Goal: Task Accomplishment & Management: Use online tool/utility

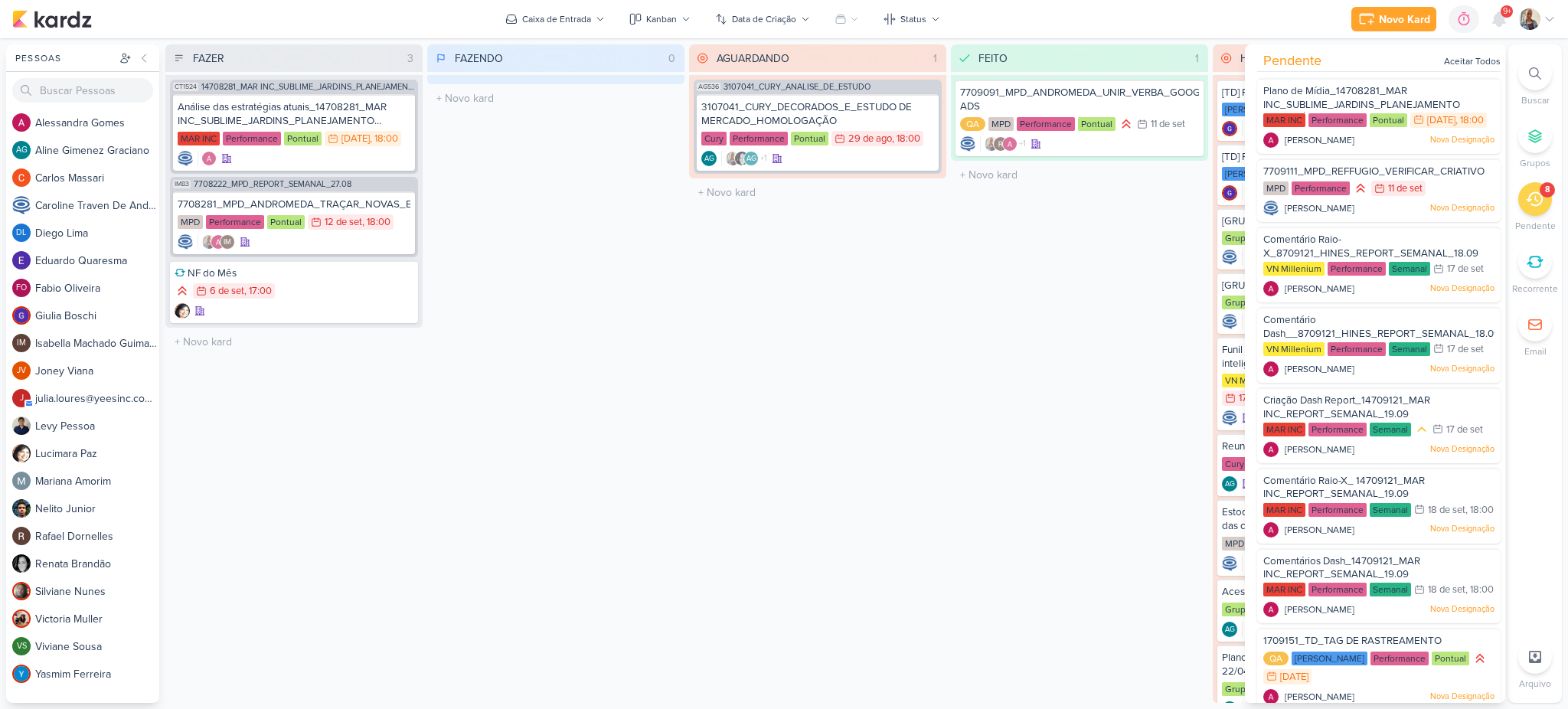
click at [1164, 261] on div "FEITO 1 Mover Para Esquerda Mover Para Direita [GEOGRAPHIC_DATA] 7709091_MPD_AN…" at bounding box center [1080, 374] width 257 height 659
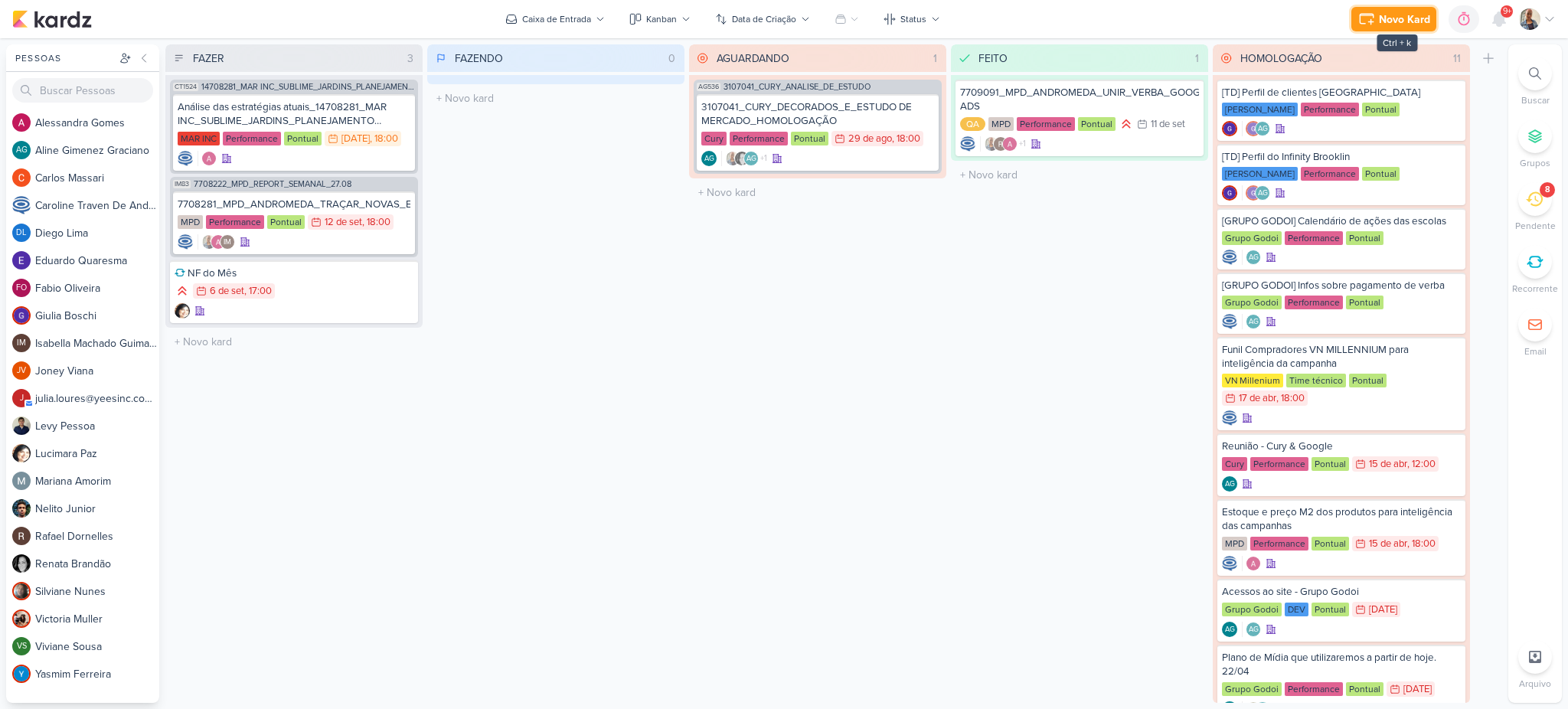
click at [1425, 24] on div "Novo Kard" at bounding box center [1405, 19] width 51 height 16
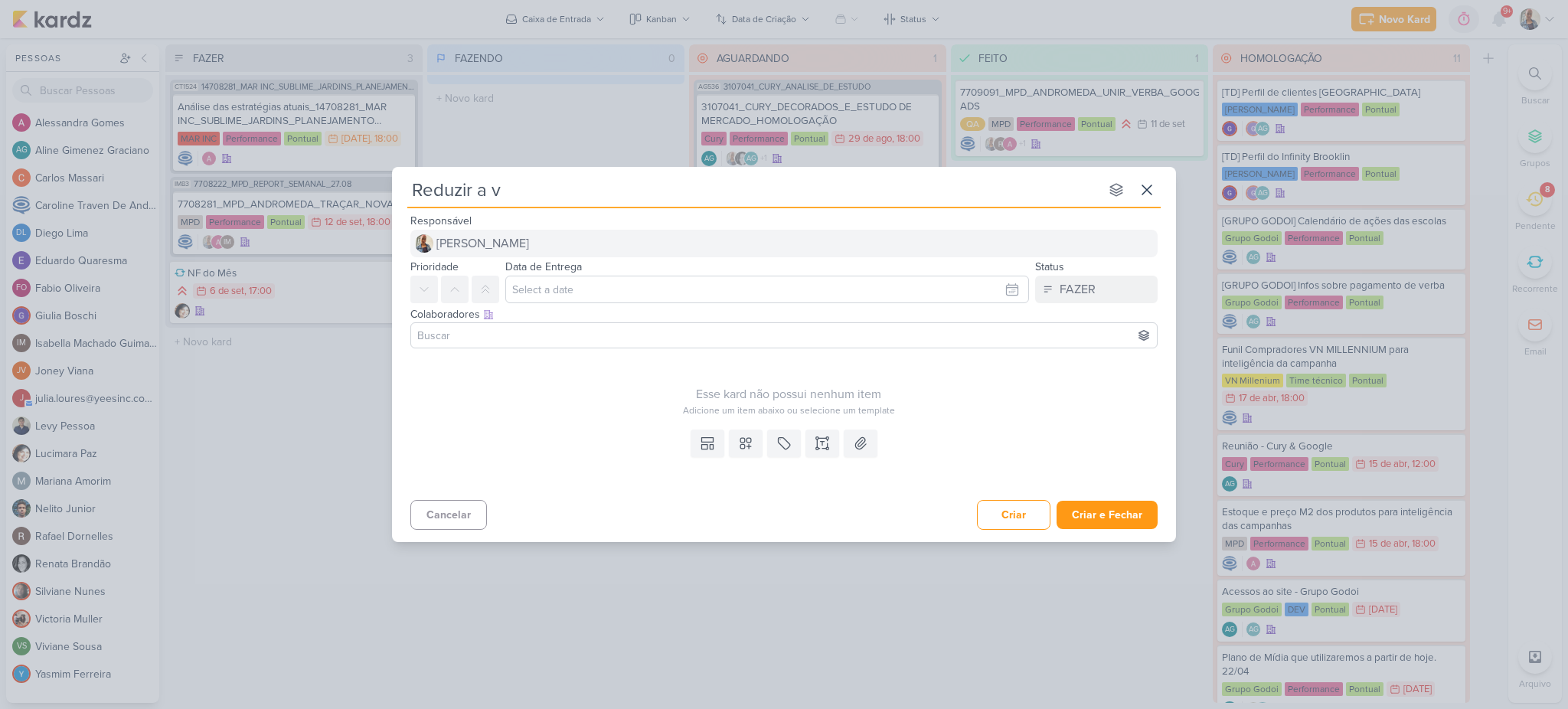
type input "Reduzir a ve"
type input "Reduzir a ver"
type input "Reduzir a verba d"
type input "Reduzir a verba da cam"
type input "Reduzir a verba da campanha de"
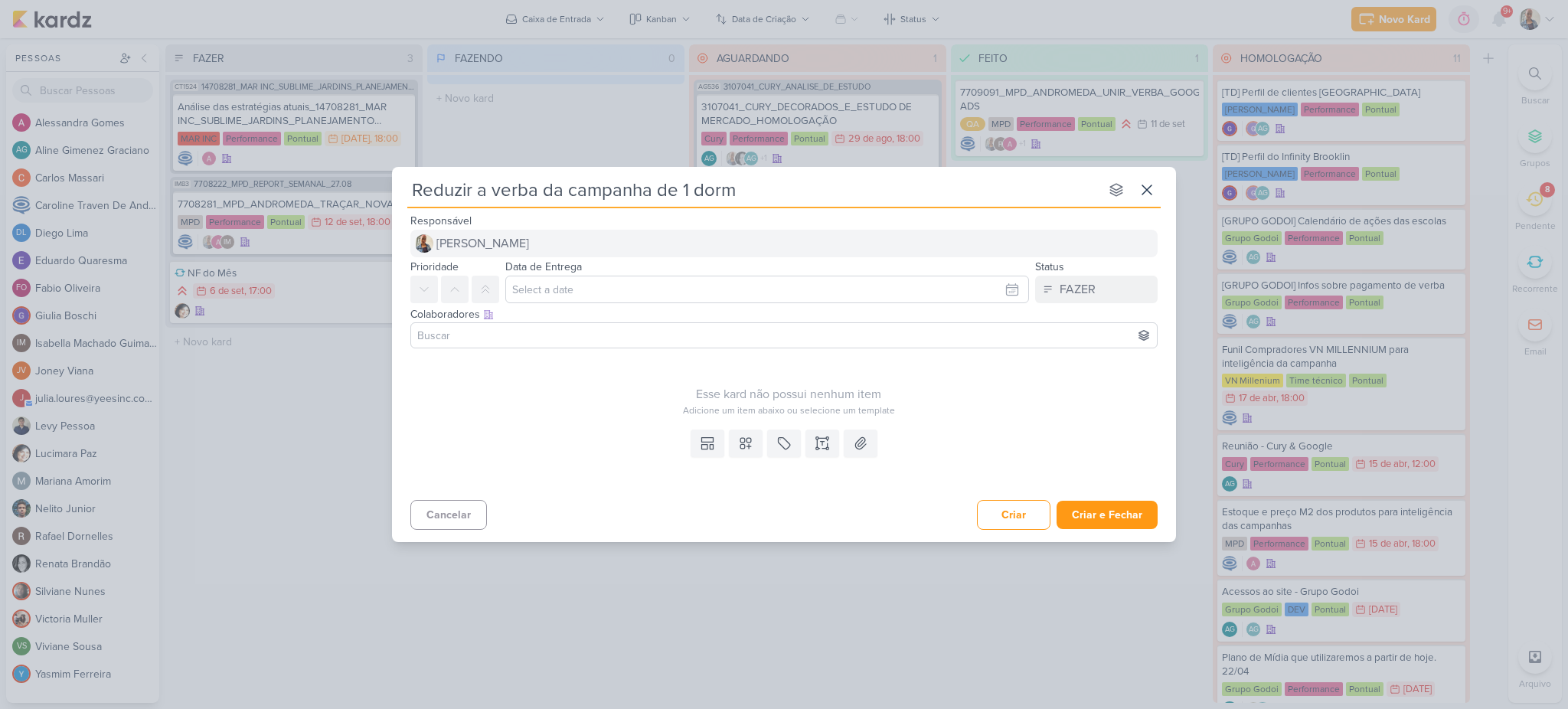
type input "Reduzir a verba da campanha de 1 dorm"
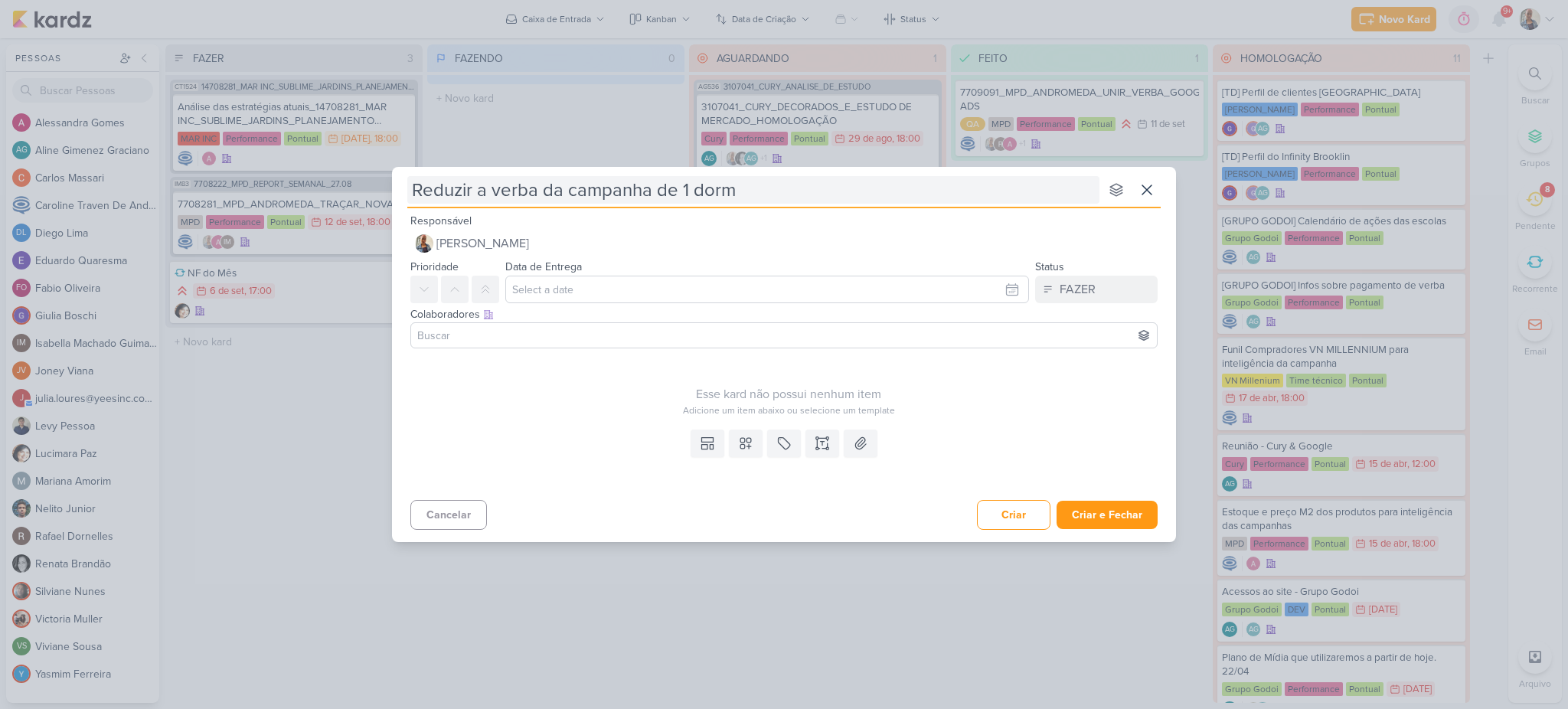
click at [417, 196] on input "Reduzir a verba da campanha de 1 dorm" at bounding box center [754, 189] width 693 height 28
type input "[TReduzir a verba da campanha de 1 dorm"
type input "[TiReduzir a verba da campanha de 1 dorm"
type input "[TipologiaçReduzir a verba da campanha de 1 dorm"
type input "[TipologiaReduzir a verba da campanha de 1 dorm"
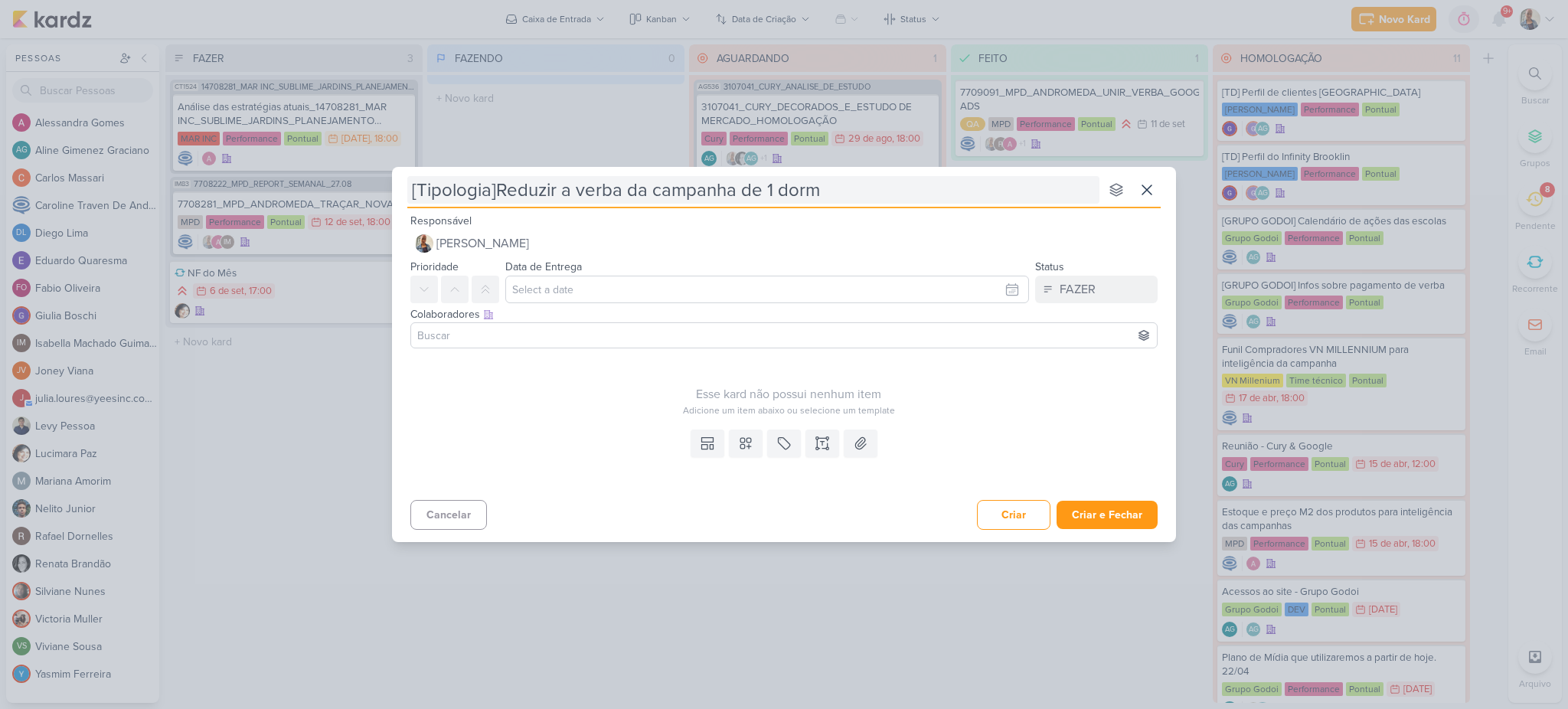
type input "[Tipologia] Reduzir a verba da campanha de 1 dorm"
drag, startPoint x: 488, startPoint y: 197, endPoint x: 422, endPoint y: 186, distance: 66.9
click at [422, 186] on input "[Tipologia] Reduzir a verba da campanha de 1 dorm" at bounding box center [754, 189] width 693 height 28
type input "[G] Reduzir a verba da campanha de 1 dorm"
type input "[Google A] Reduzir a verba da campanha de 1 dorm"
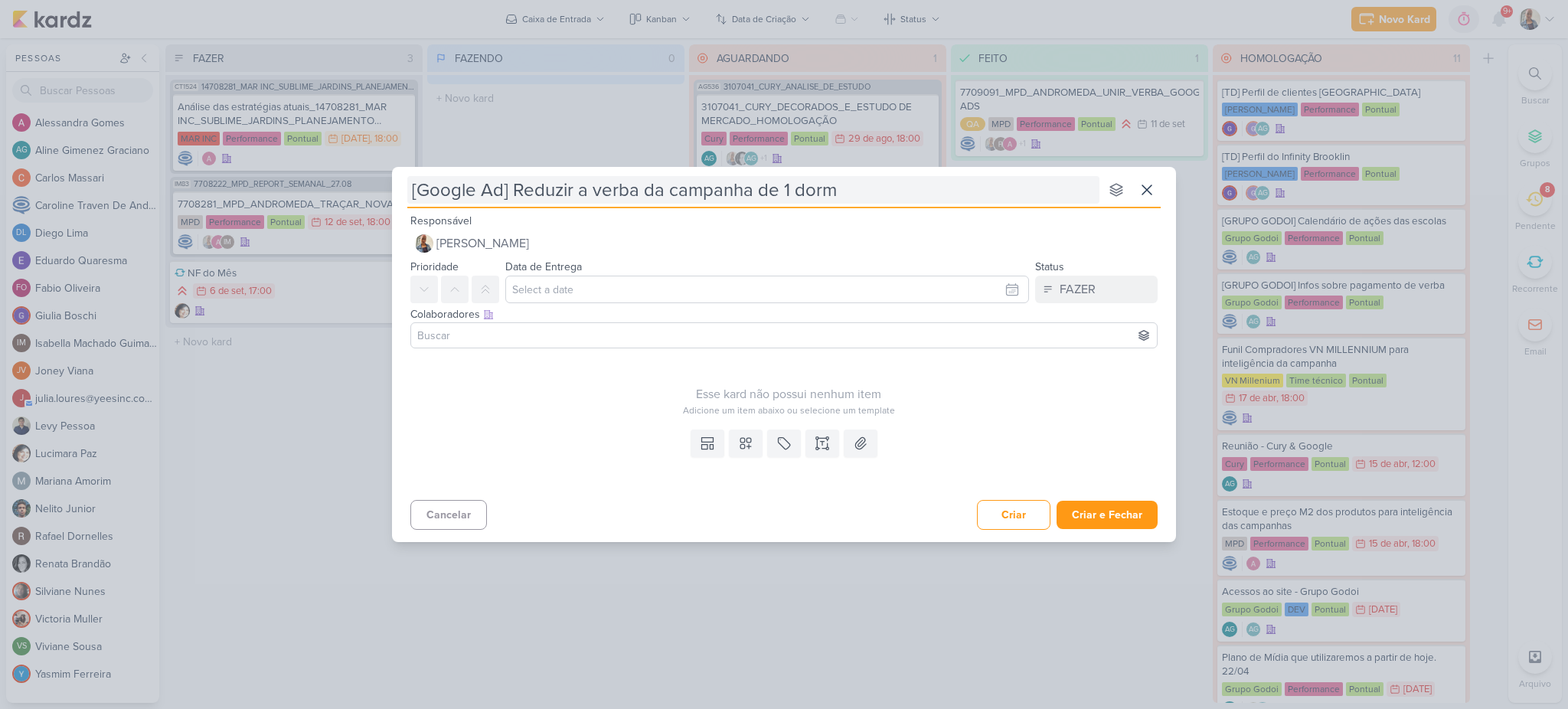
type input "[Google Ads] Reduzir a verba da campanha de 1 dorm"
click at [578, 290] on input "text" at bounding box center [767, 289] width 524 height 28
click at [884, 410] on div "15" at bounding box center [891, 414] width 24 height 23
type input "15 de setembro de 2025 às 23:59"
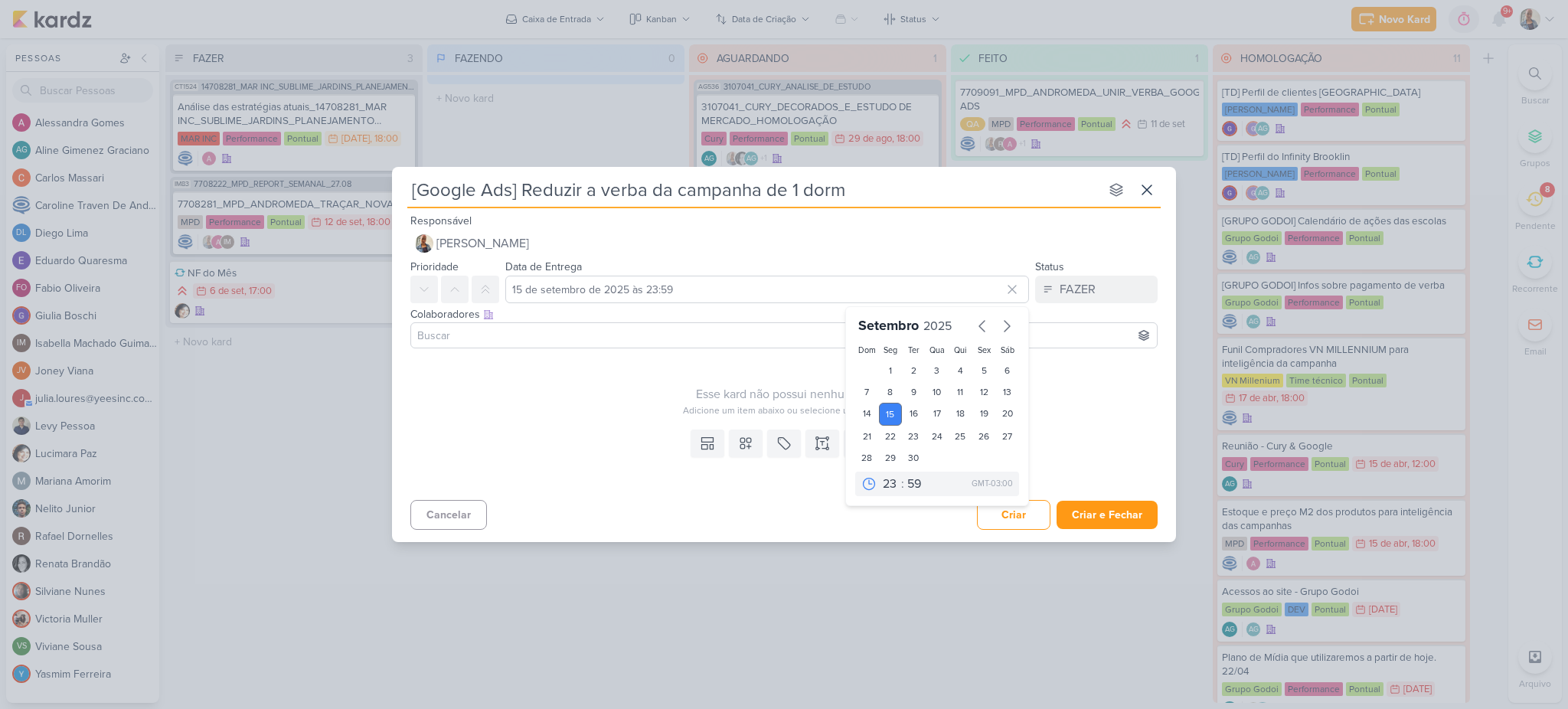
click at [577, 379] on div "Esse kard não possui nenhum item Adicione um item abaixo ou selecione um templa…" at bounding box center [788, 386] width 756 height 63
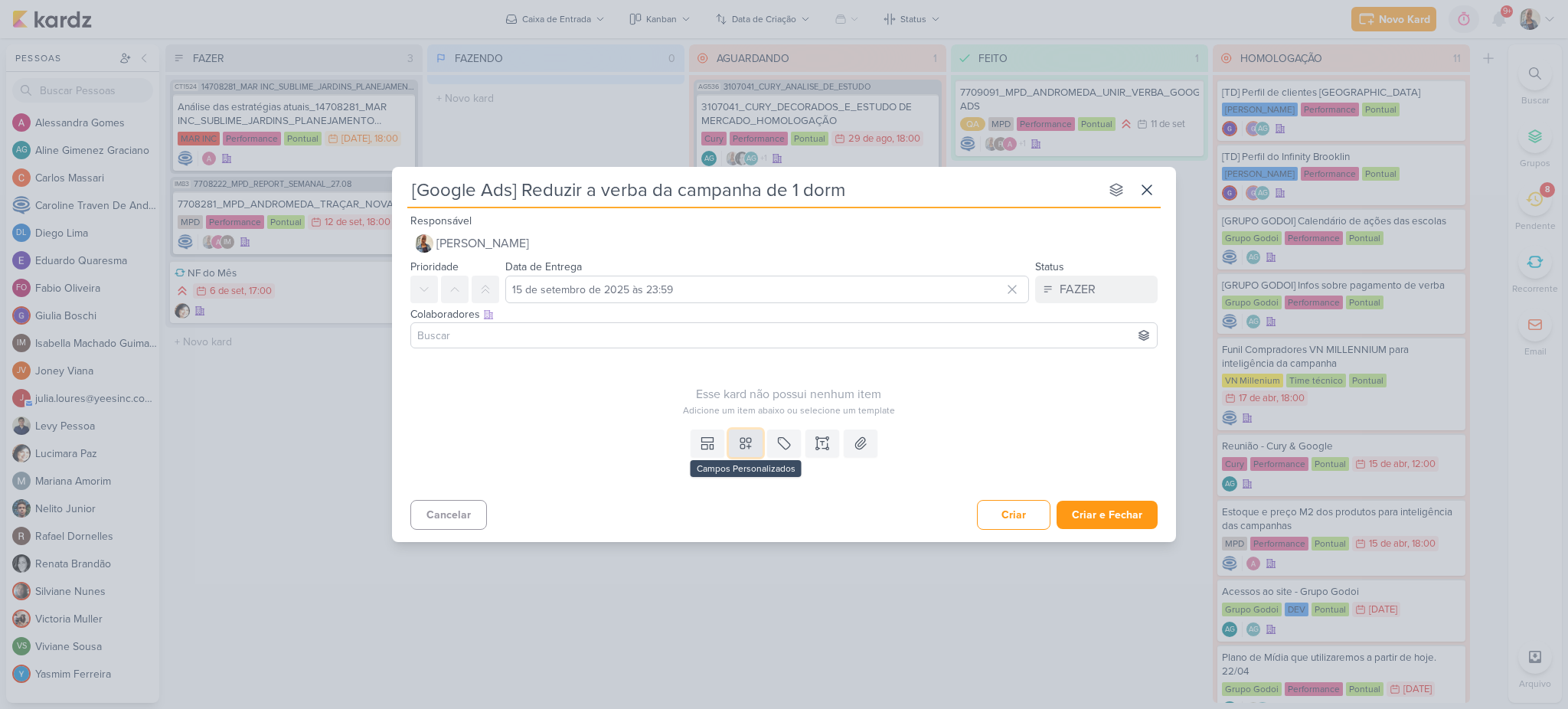
click at [748, 445] on icon at bounding box center [746, 443] width 15 height 15
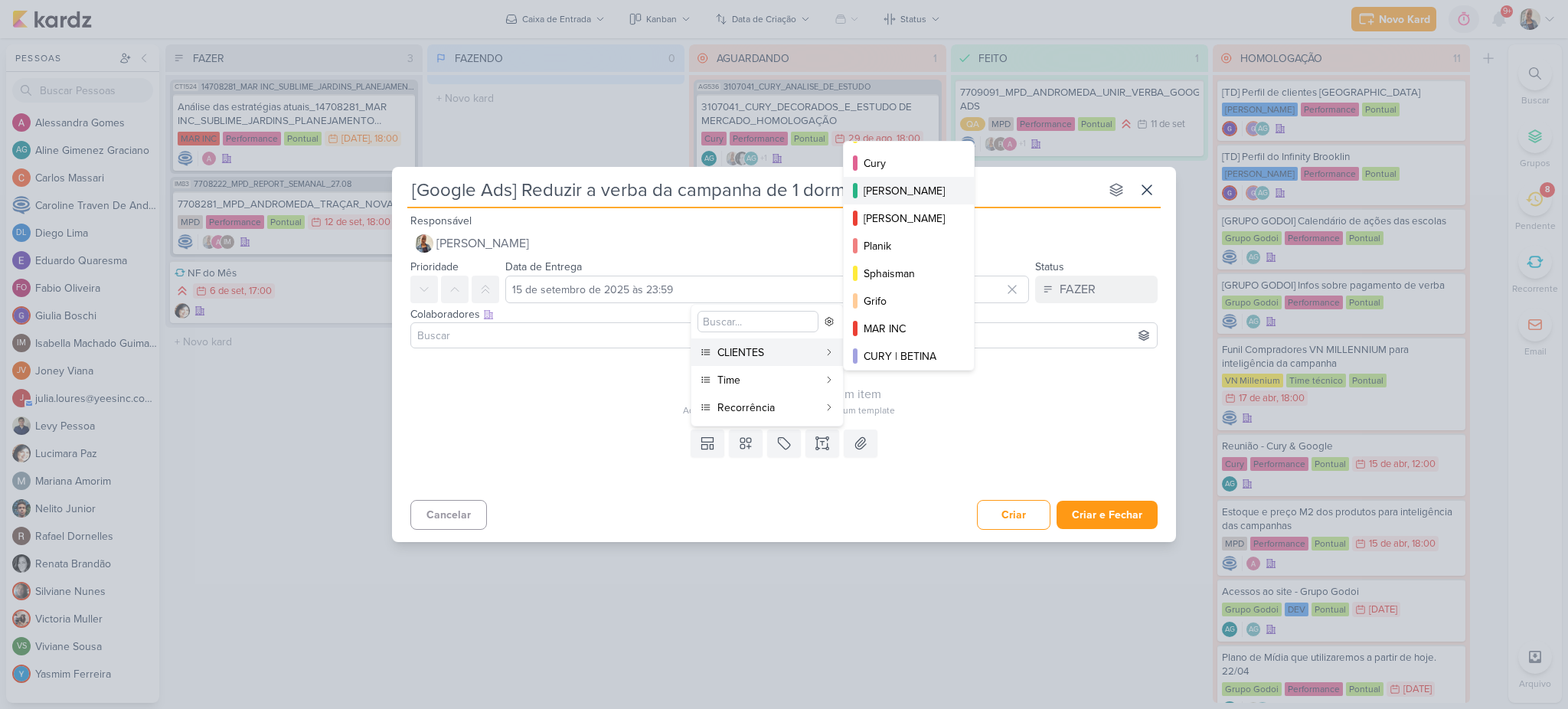
scroll to position [222, 0]
click at [902, 320] on div "MAR INC" at bounding box center [910, 324] width 92 height 16
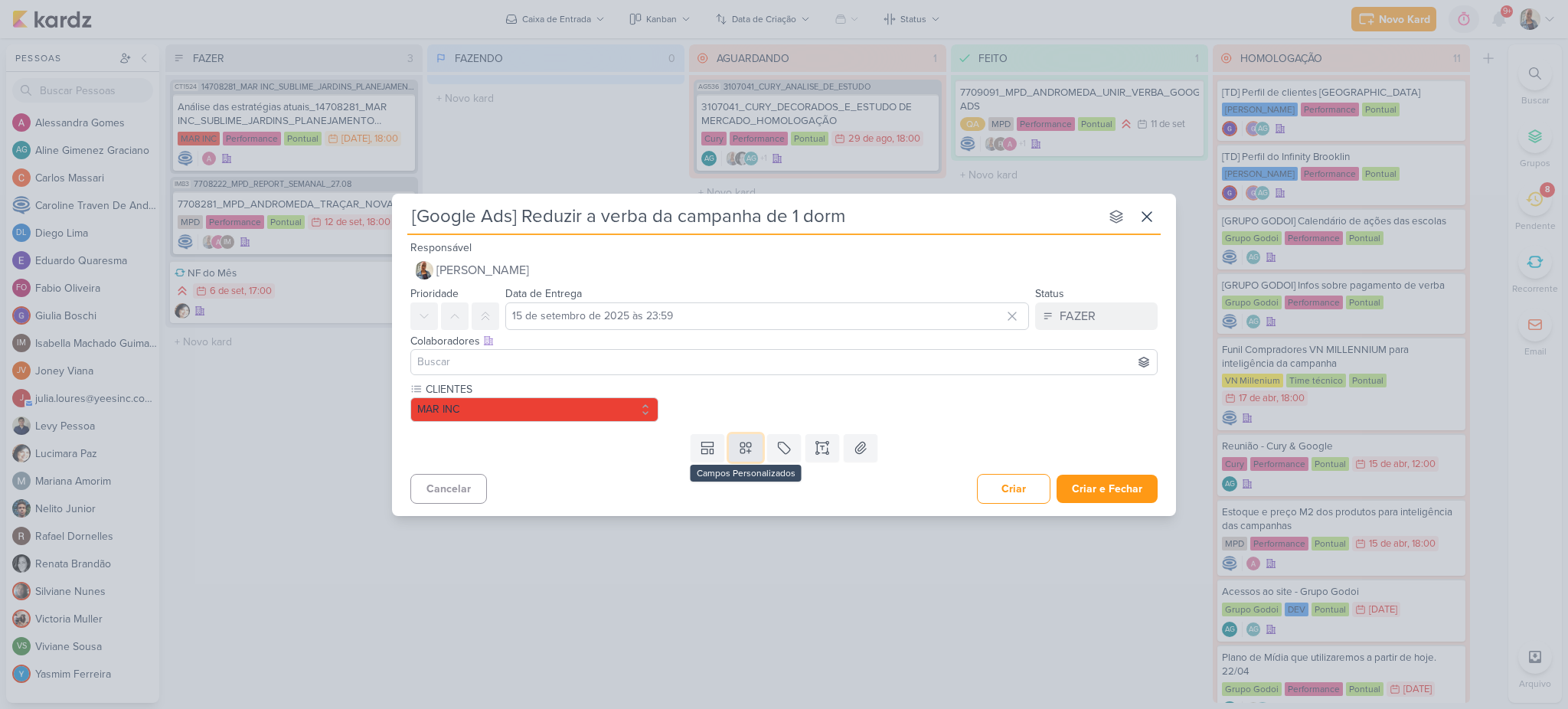
click at [756, 449] on button at bounding box center [745, 447] width 33 height 28
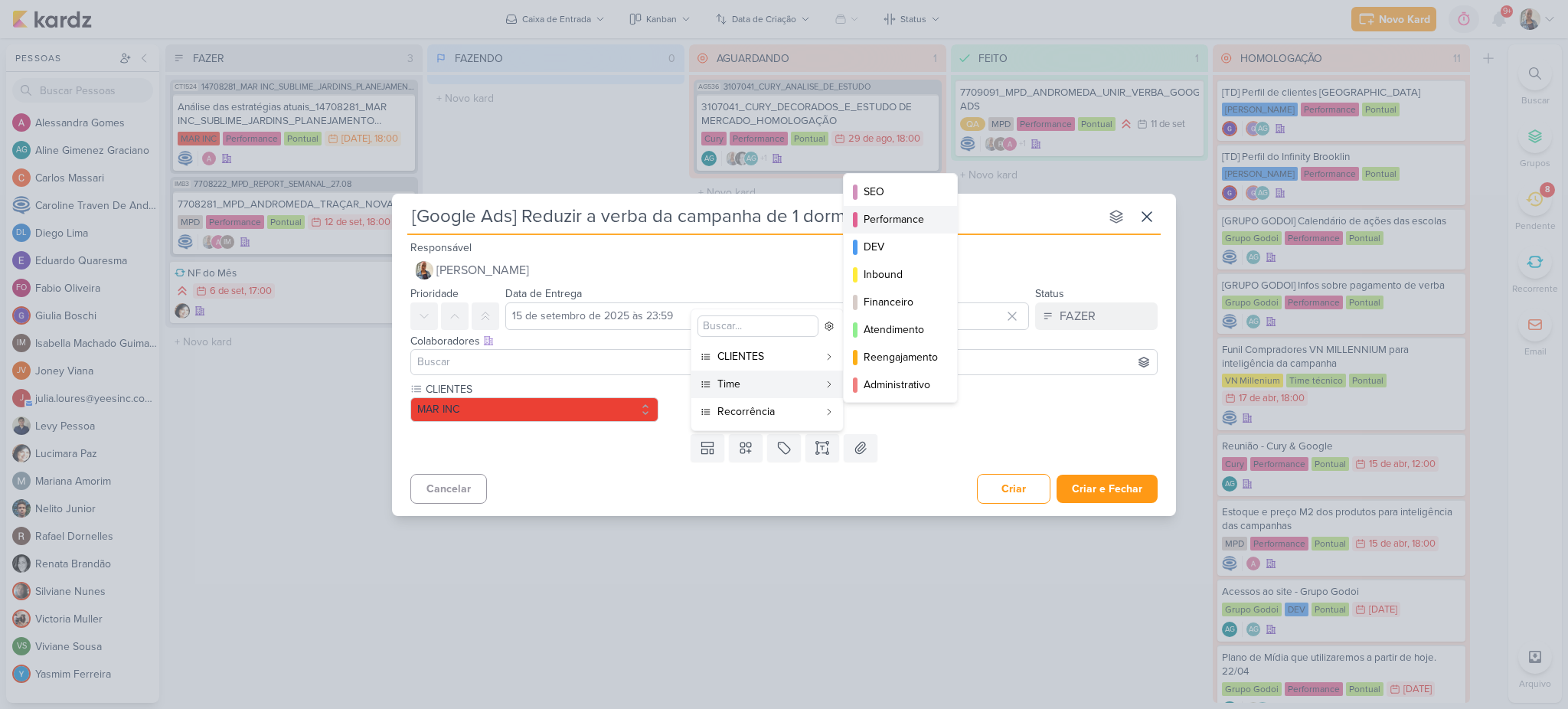
click at [905, 230] on button "Performance" at bounding box center [900, 220] width 113 height 28
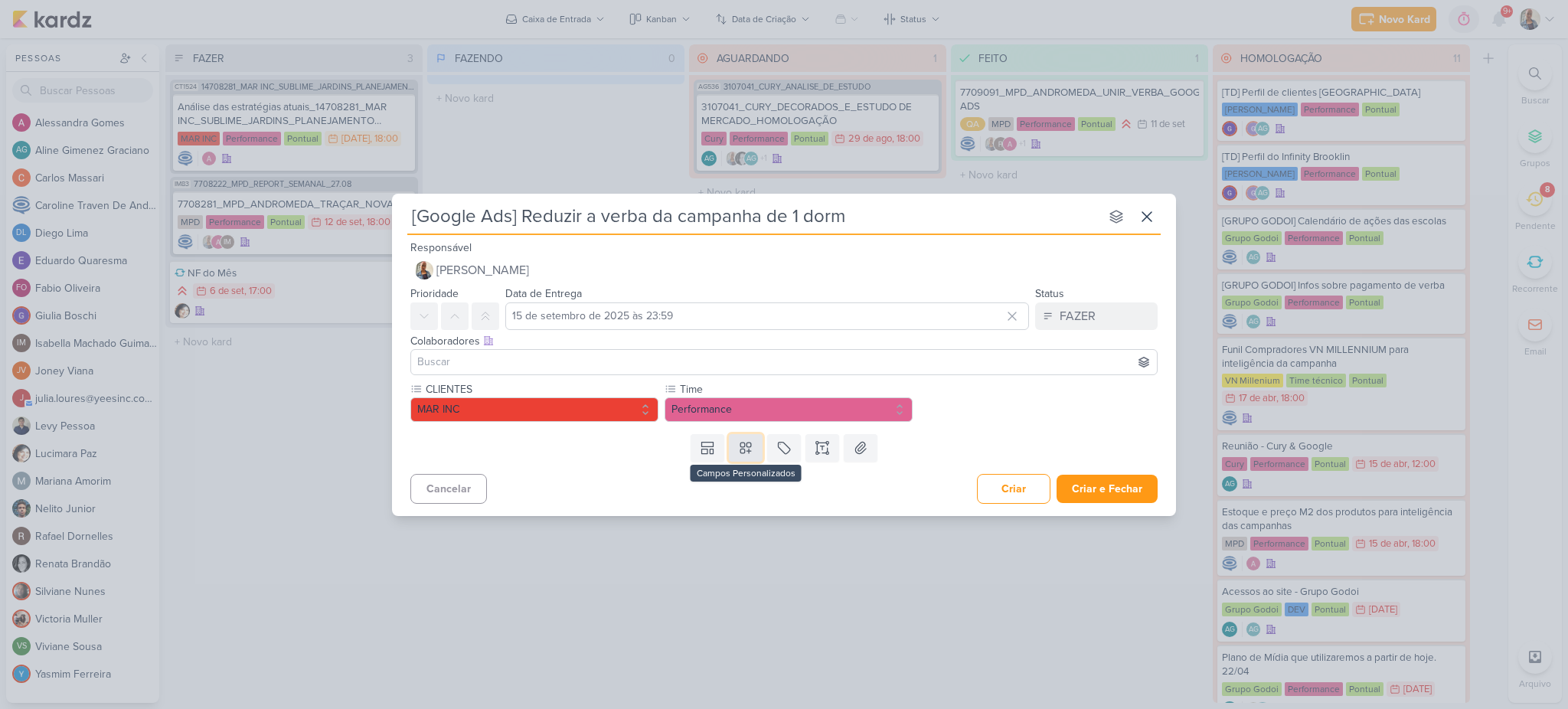
click at [753, 442] on icon at bounding box center [746, 448] width 15 height 15
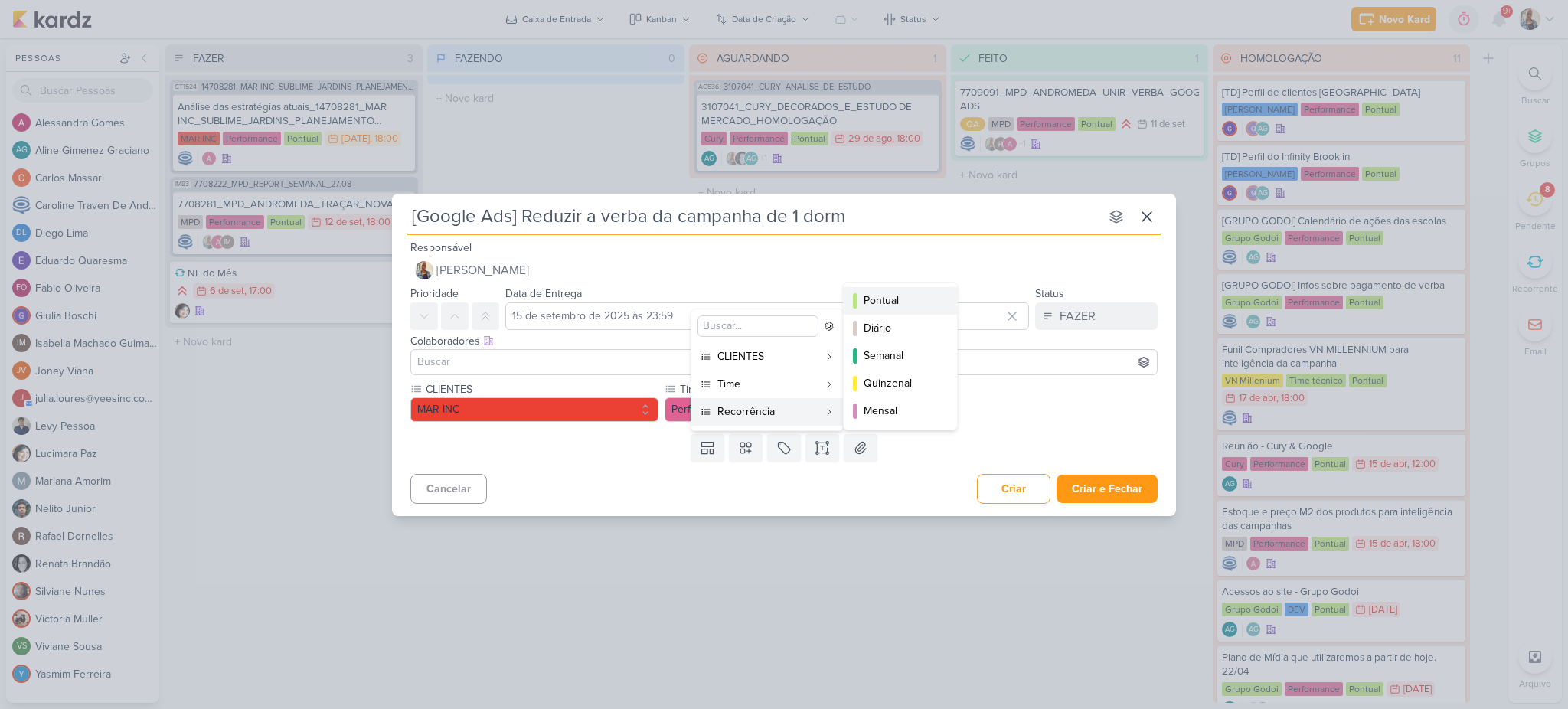
click at [899, 288] on button "Pontual" at bounding box center [900, 301] width 113 height 28
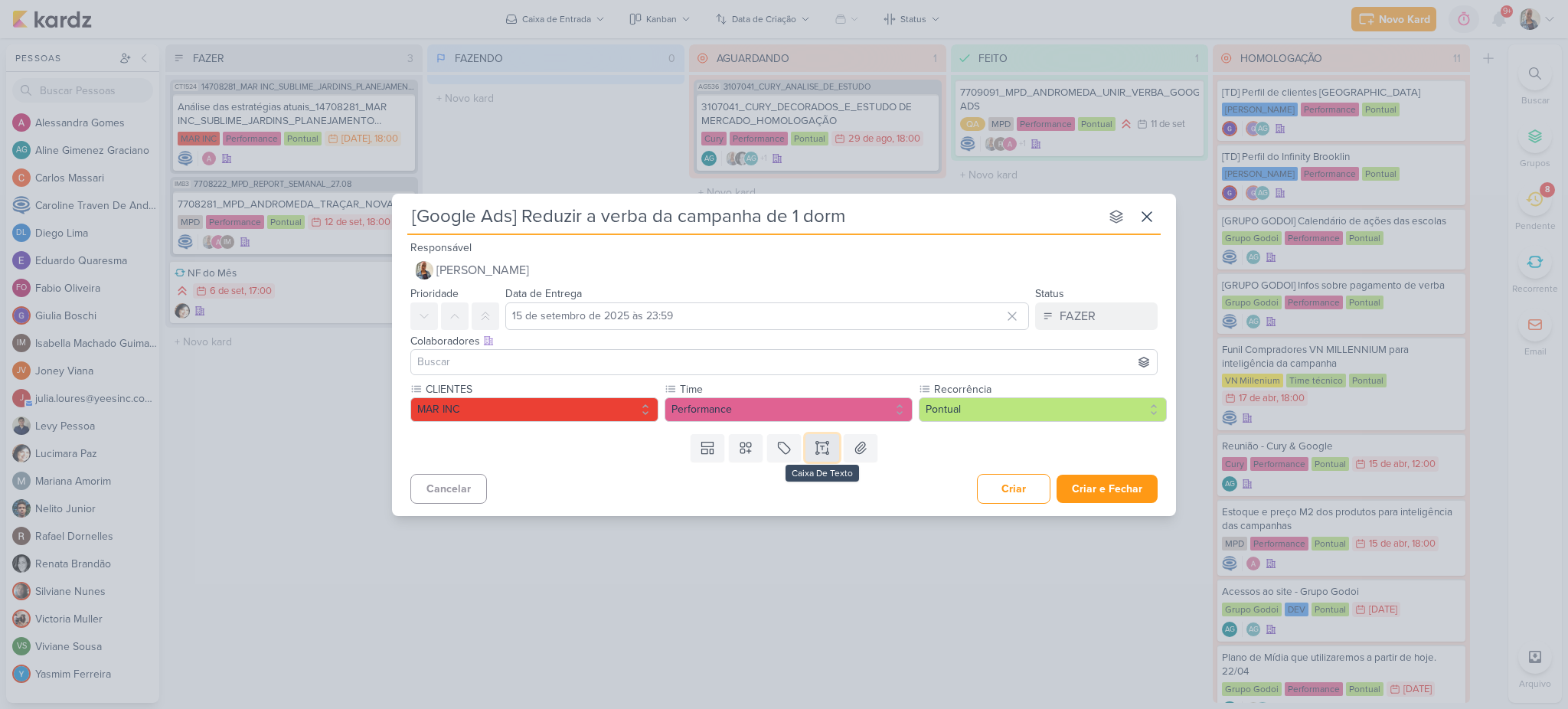
click at [825, 458] on button at bounding box center [822, 447] width 33 height 28
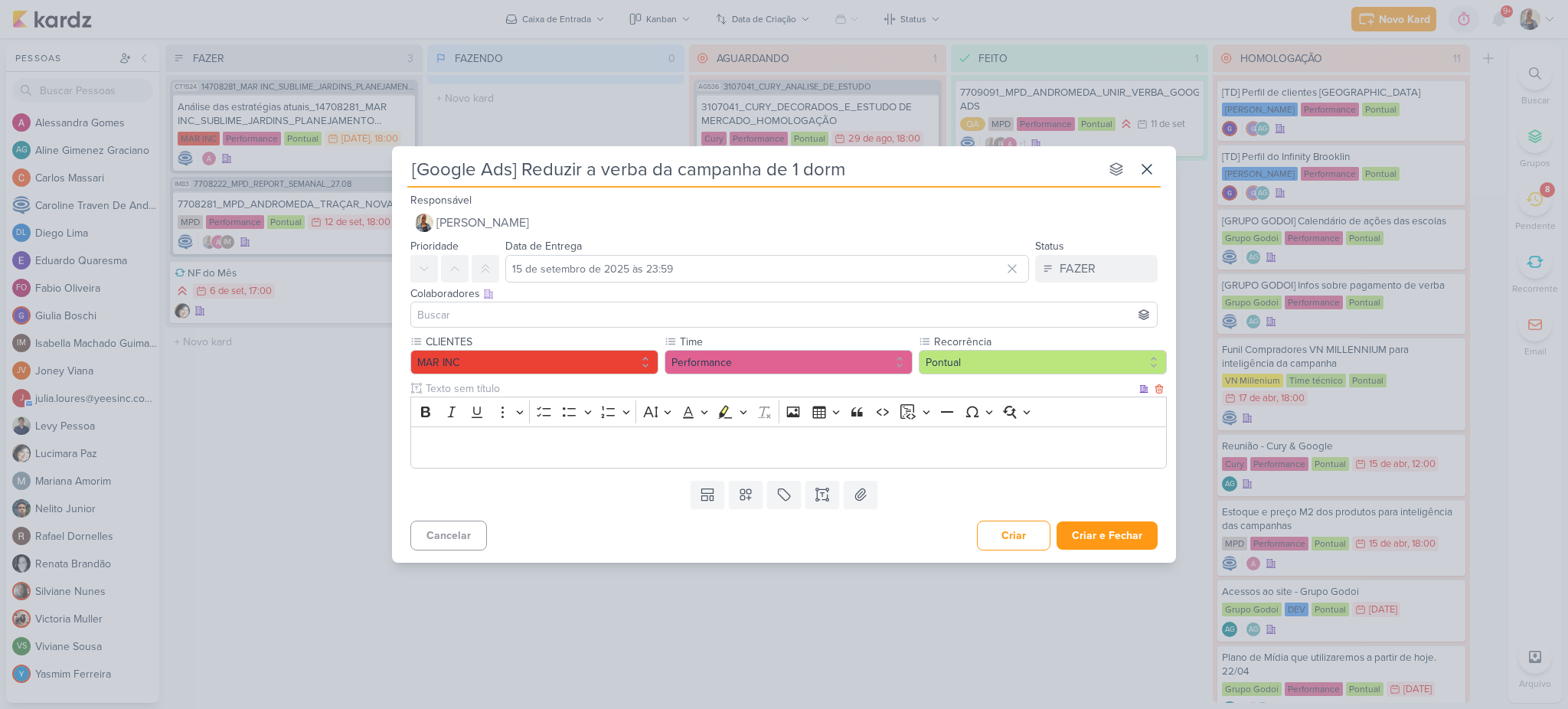
click at [540, 448] on p "Editor editing area: main" at bounding box center [789, 446] width 740 height 18
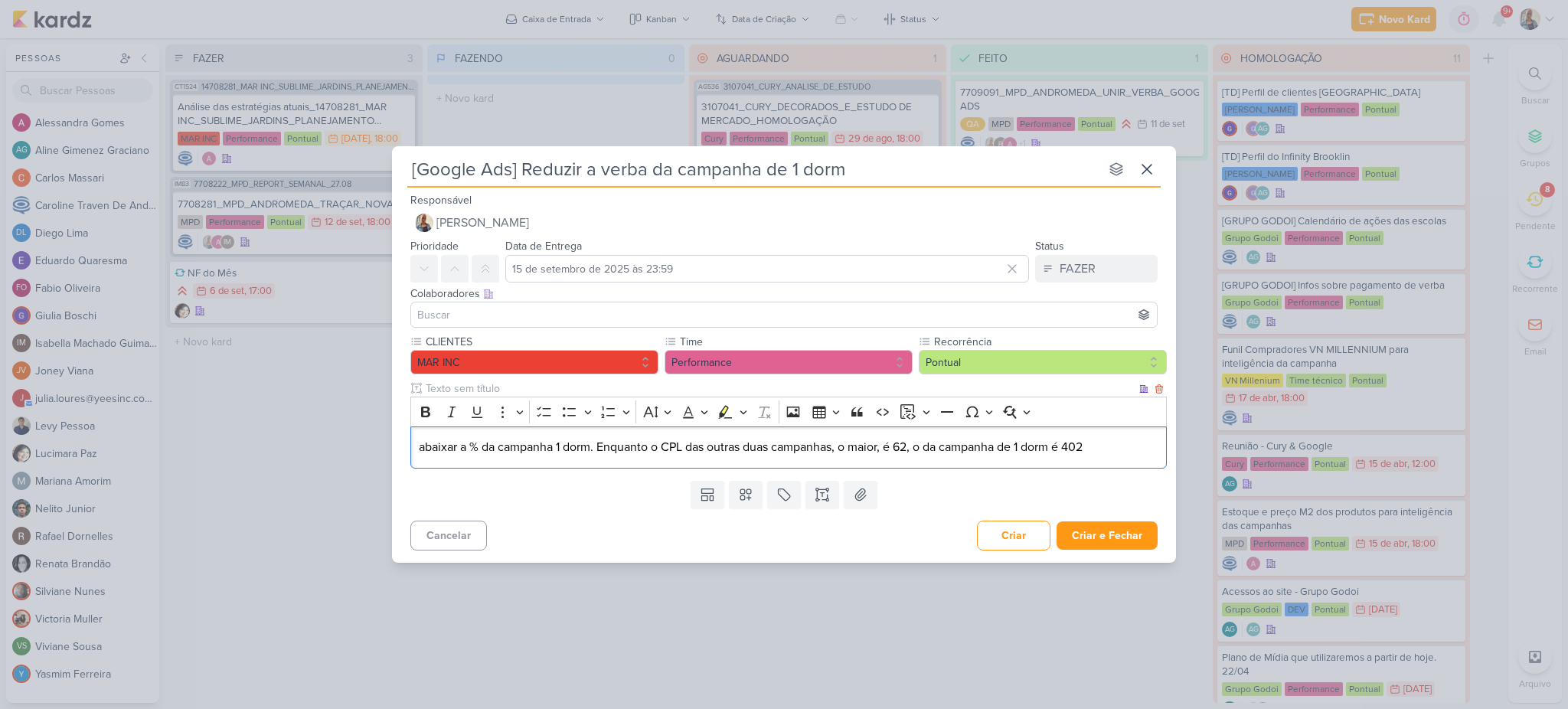
click at [423, 442] on p "abaixar a % da campanha 1 dorm. Enquanto o CPL das outras duas campanhas, o mai…" at bounding box center [789, 446] width 740 height 18
click at [494, 445] on p "Abaixamos a % da campanha 1 dorm. Enquanto o CPL das outras duas campanhas, o m…" at bounding box center [789, 446] width 740 height 18
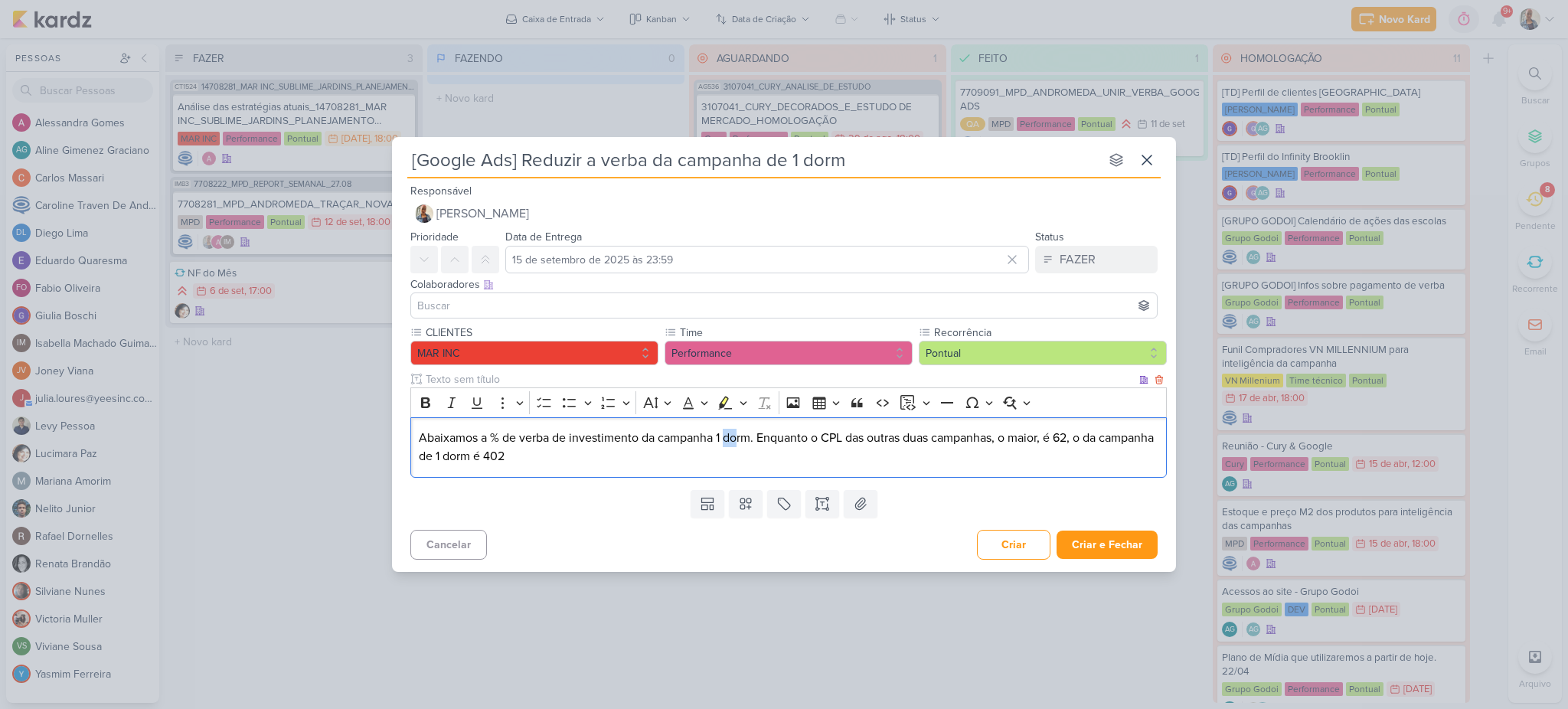
click at [724, 435] on p "Abaixamos a % de verba de investimento da campanha 1 dorm. Enquanto o CPL das o…" at bounding box center [789, 447] width 740 height 37
drag, startPoint x: 718, startPoint y: 437, endPoint x: 732, endPoint y: 422, distance: 20.5
click at [720, 436] on p "Abaixamos a % de verba de investimento da campanha 1 dorm. Enquanto o CPL das o…" at bounding box center [789, 447] width 740 height 37
click at [1082, 440] on p "Abaixamos a % de verba de investimento da campanha de 1 dorm. Enquanto o CPL da…" at bounding box center [789, 447] width 740 height 37
click at [545, 462] on p "Abaixamos a % de verba de investimento da campanha de 1 dorm. Enquanto o CPL da…" at bounding box center [789, 447] width 740 height 37
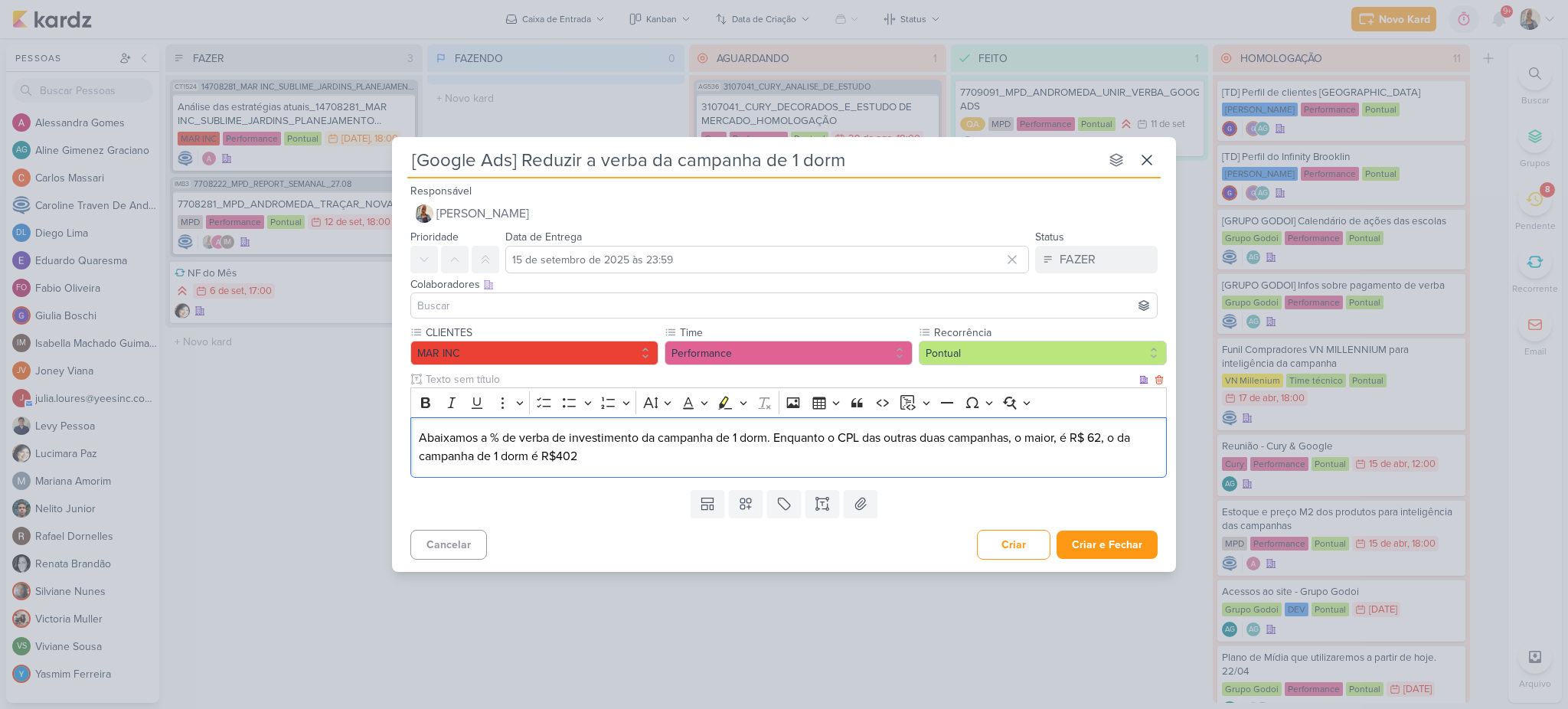
drag, startPoint x: 576, startPoint y: 450, endPoint x: 598, endPoint y: 447, distance: 22.2
click at [577, 449] on p "Abaixamos a % de verba de investimento da campanha de 1 dorm. Enquanto o CPL da…" at bounding box center [789, 447] width 740 height 37
click at [598, 447] on p "Abaixamos a % de verba de investimento da campanha de 1 dorm. Enquanto o CPL da…" at bounding box center [789, 447] width 740 height 37
click at [602, 452] on p "Abaixamos a % de verba de investimento da campanha de 1 dorm. Enquanto o CPL da…" at bounding box center [789, 447] width 740 height 37
click at [755, 502] on button at bounding box center [745, 503] width 33 height 28
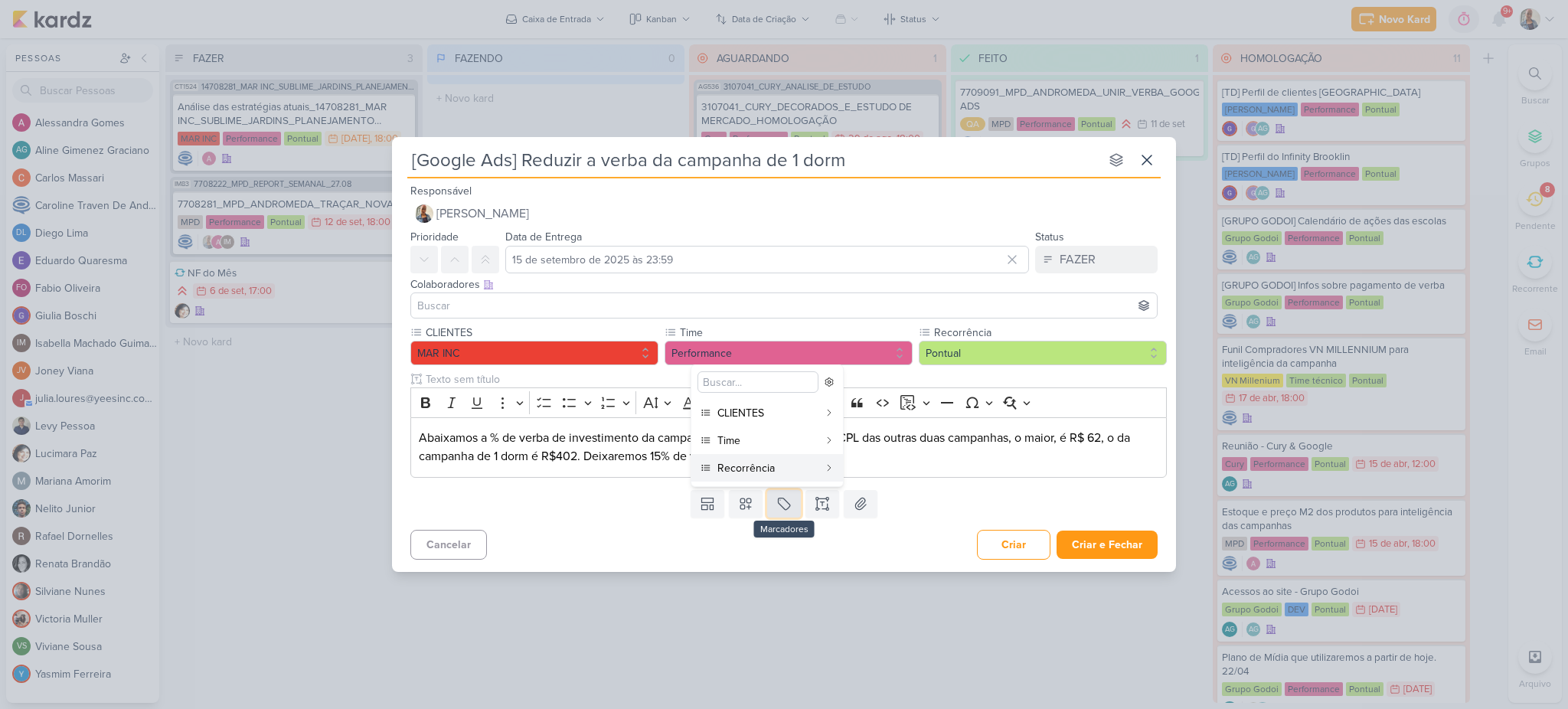
click at [795, 506] on button at bounding box center [784, 503] width 33 height 28
click at [794, 479] on button "QA" at bounding box center [790, 467] width 151 height 28
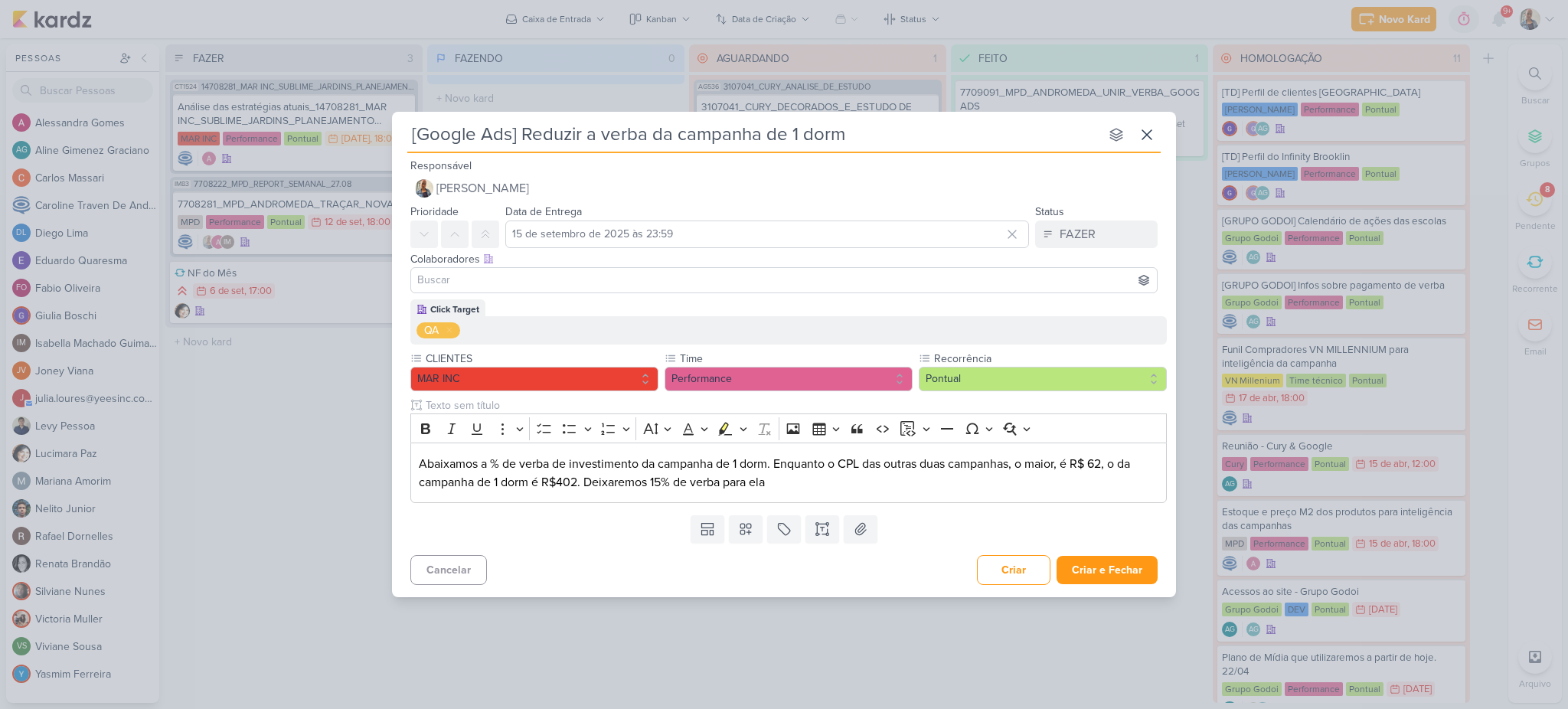
click at [656, 514] on div "Templates Campos Personalizados CLIENTES YEES" at bounding box center [784, 529] width 784 height 40
click at [809, 458] on p "Abaixamos a % de verba de investimento da campanha de 1 dorm. Enquanto o CPL da…" at bounding box center [789, 473] width 740 height 37
drag, startPoint x: 581, startPoint y: 485, endPoint x: 832, endPoint y: 483, distance: 251.0
click at [832, 483] on p "Abaixamos a % de verba de investimento da campanha de 1 dorm. Enquanto o CPL da…" at bounding box center [789, 473] width 740 height 37
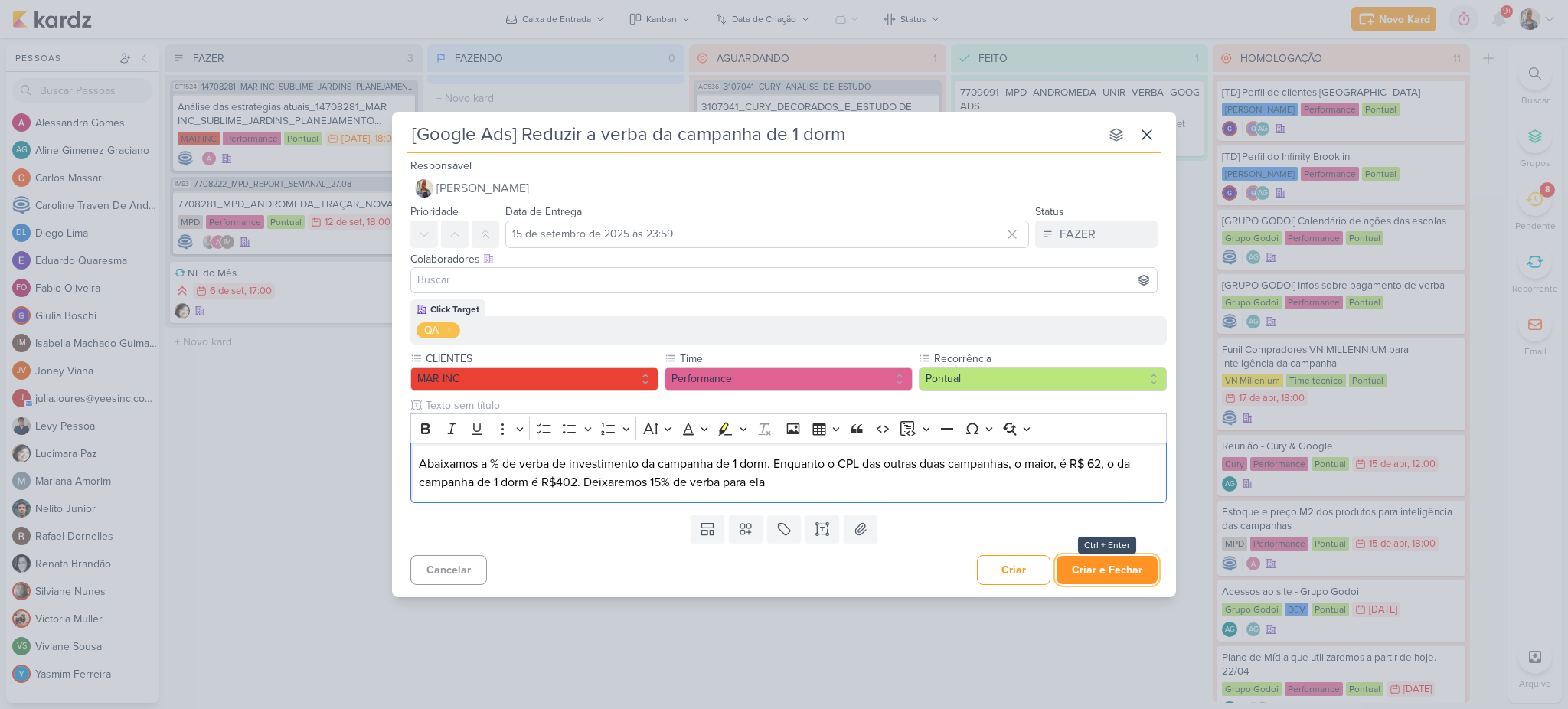
click at [1113, 580] on button "Criar e Fechar" at bounding box center [1107, 570] width 101 height 29
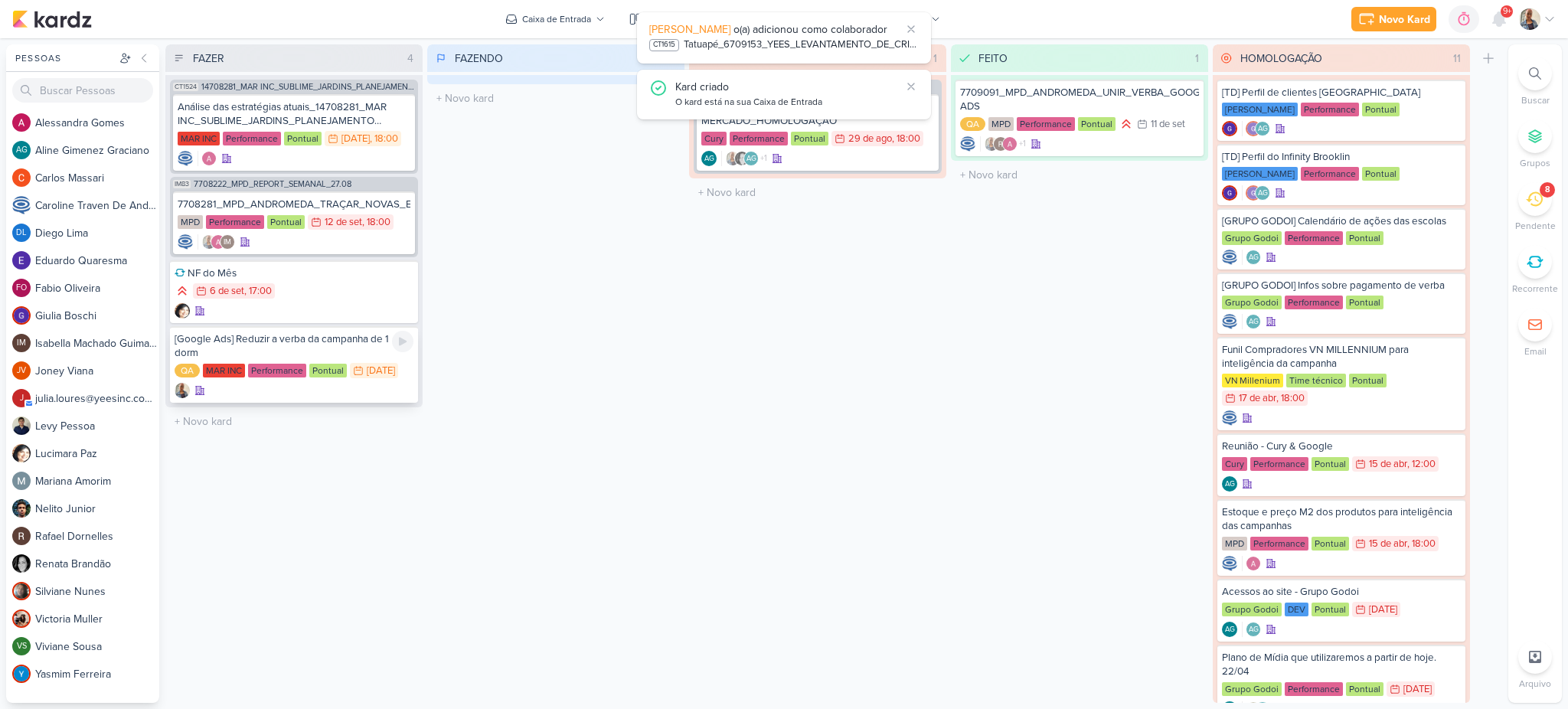
click at [322, 350] on div "[Google Ads] Reduzir a verba da campanha de 1 dorm" at bounding box center [294, 345] width 239 height 28
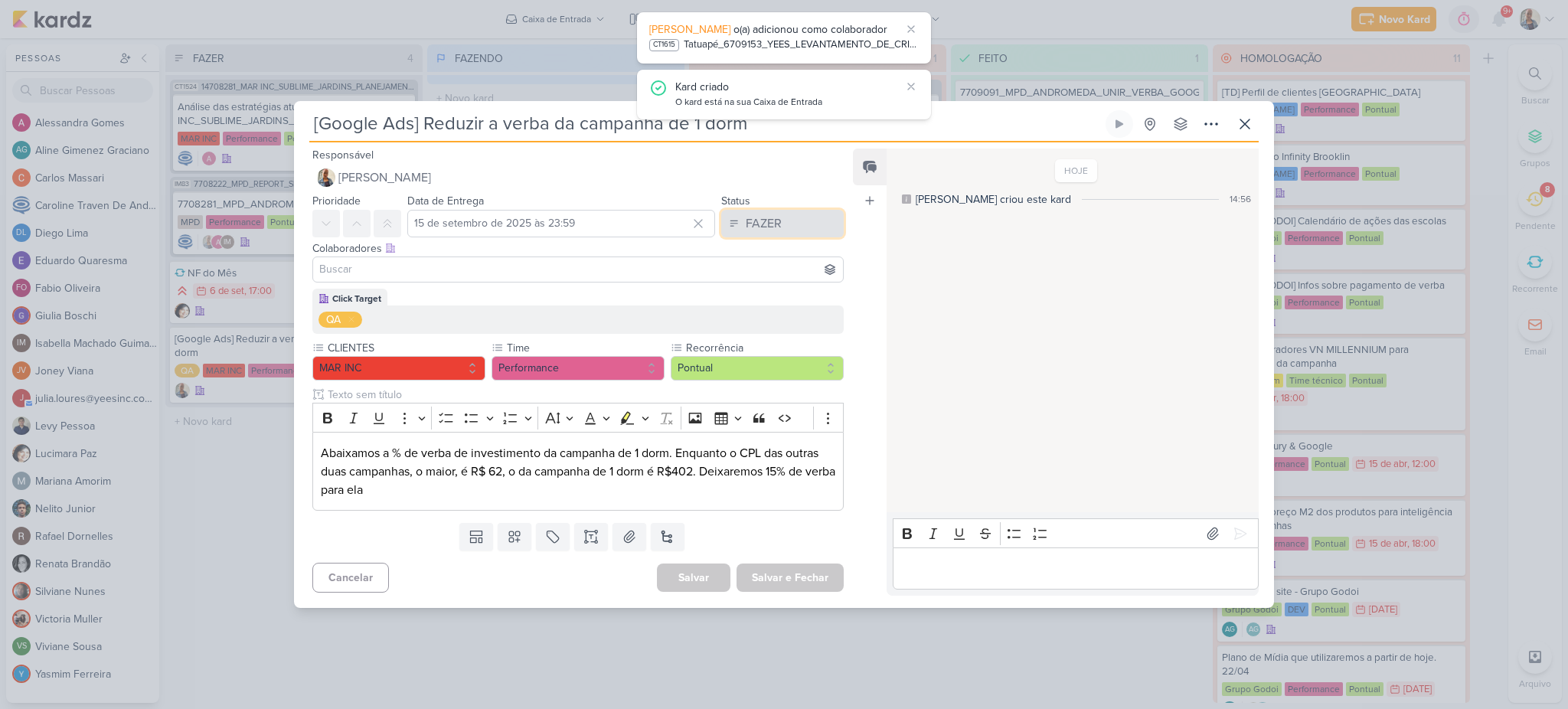
click at [748, 228] on div "FAZER" at bounding box center [764, 223] width 36 height 18
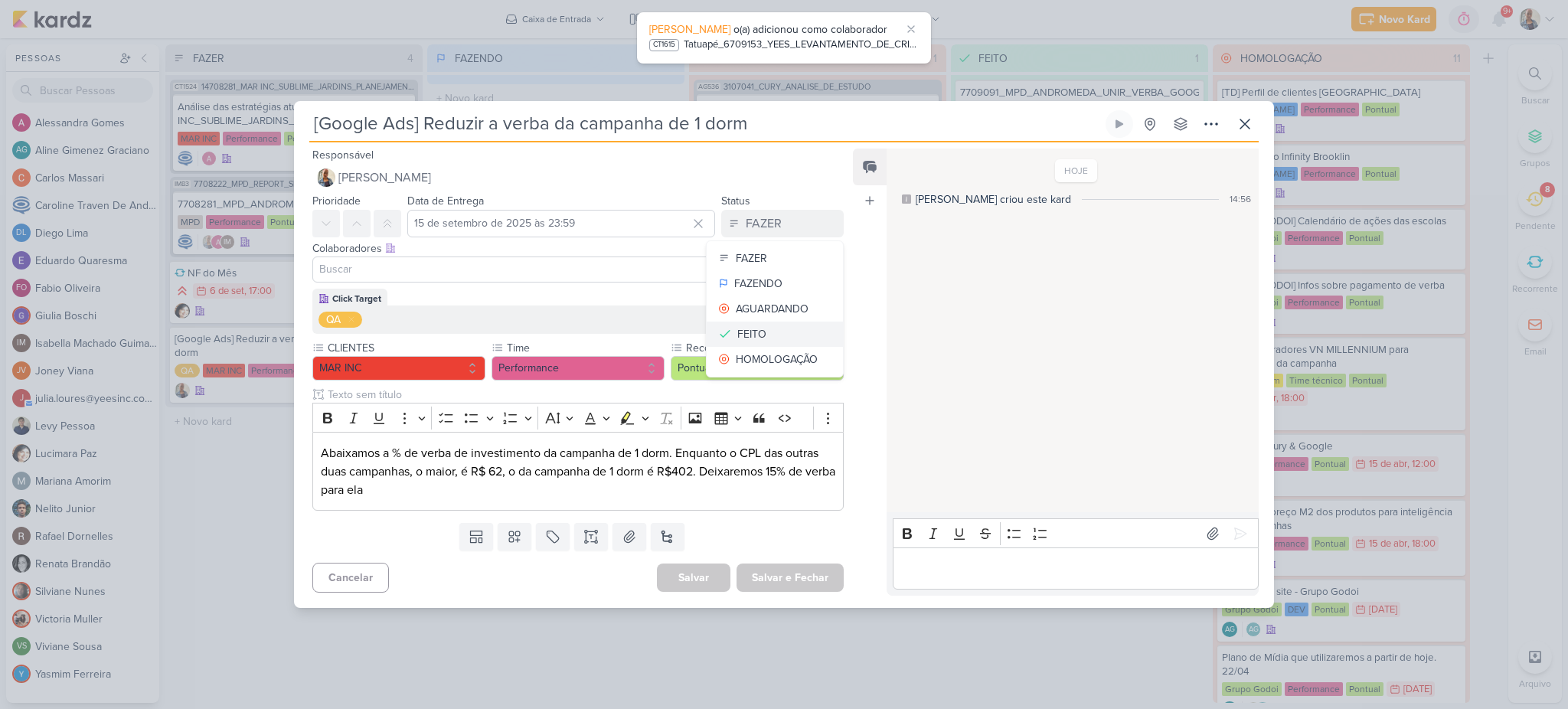
click at [761, 339] on button "FEITO" at bounding box center [774, 334] width 136 height 26
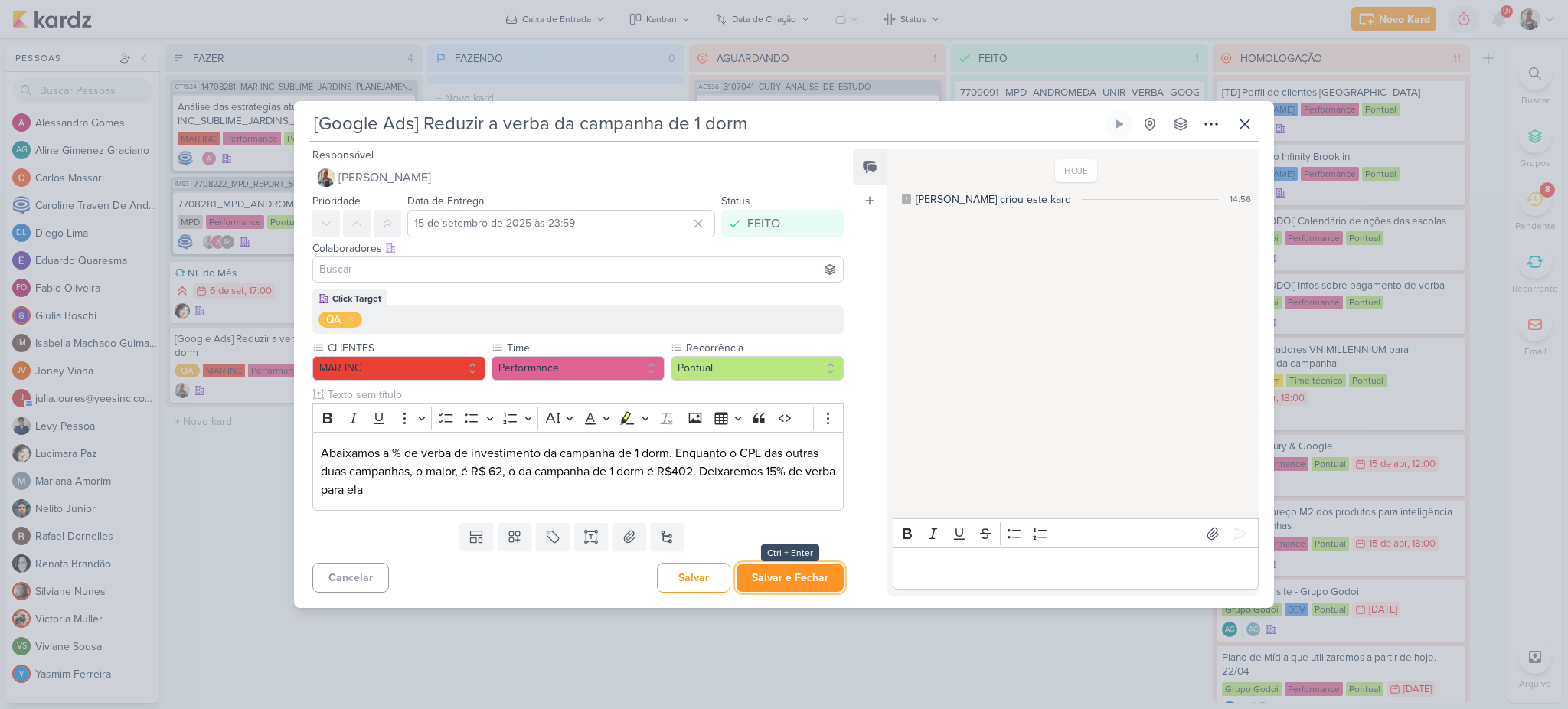
click at [791, 571] on button "Salvar e Fechar" at bounding box center [790, 578] width 108 height 29
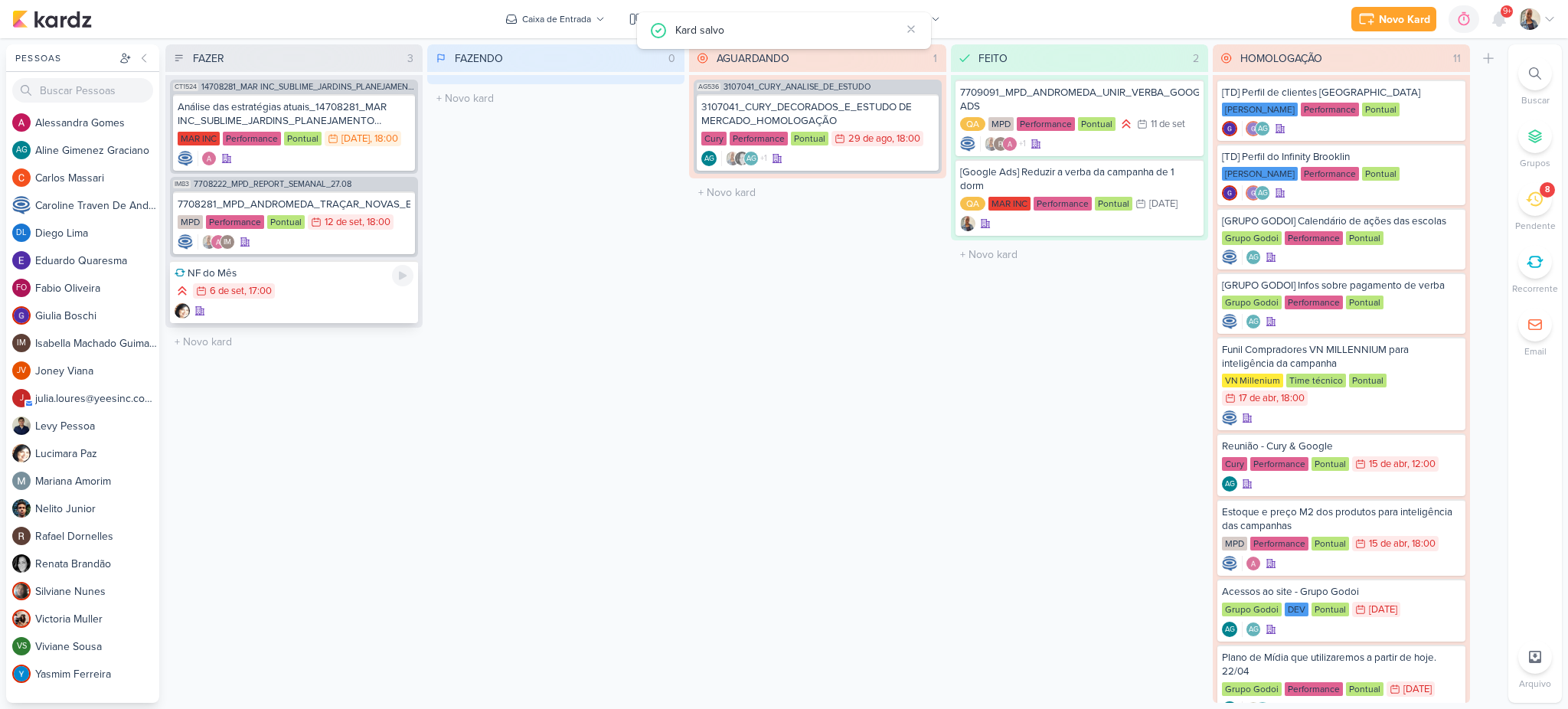
click at [323, 279] on div "NF do Mês 6/9 6 de set , 17:00" at bounding box center [294, 292] width 248 height 63
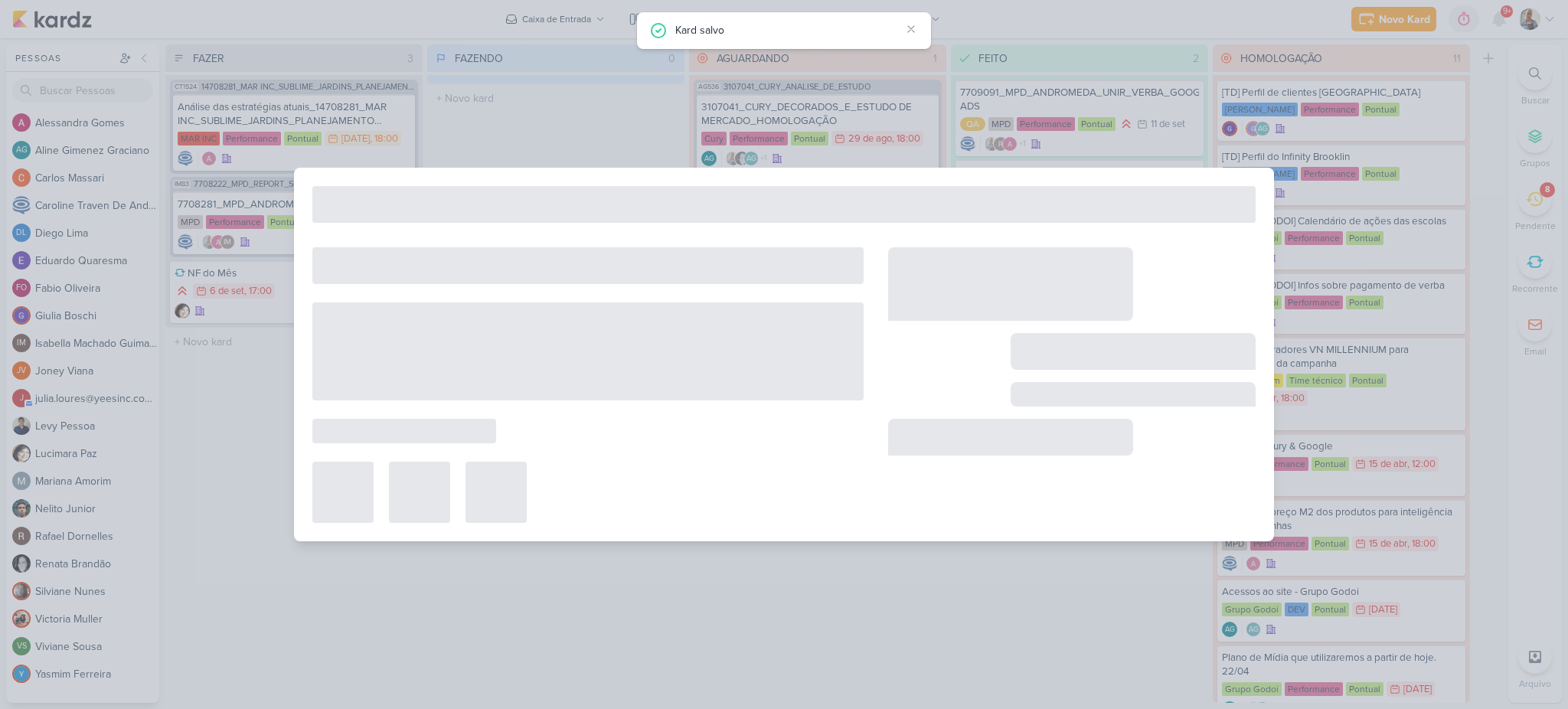
type input "NF do Mês"
type input "6 de setembro de 2025 às 17:00"
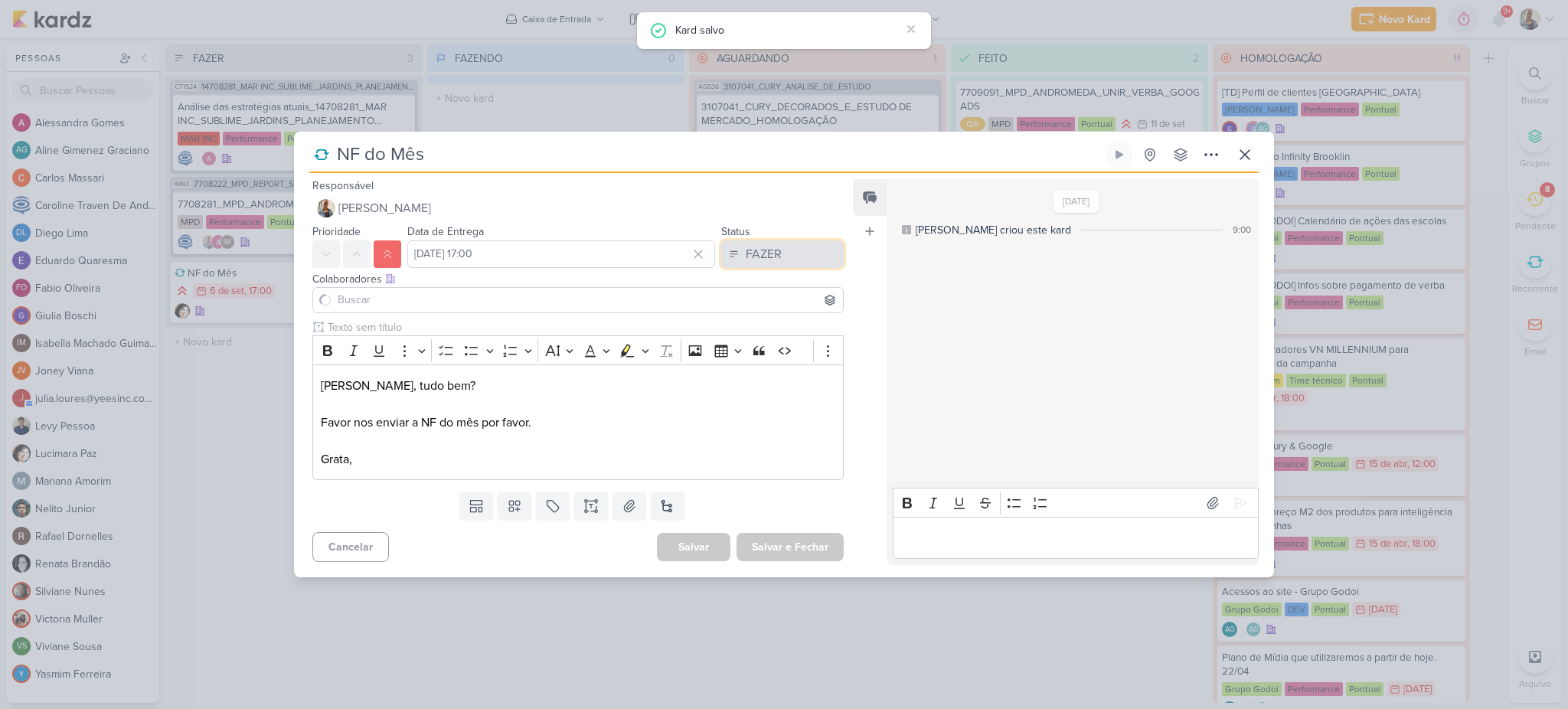
click at [768, 253] on div "FAZER" at bounding box center [764, 254] width 36 height 18
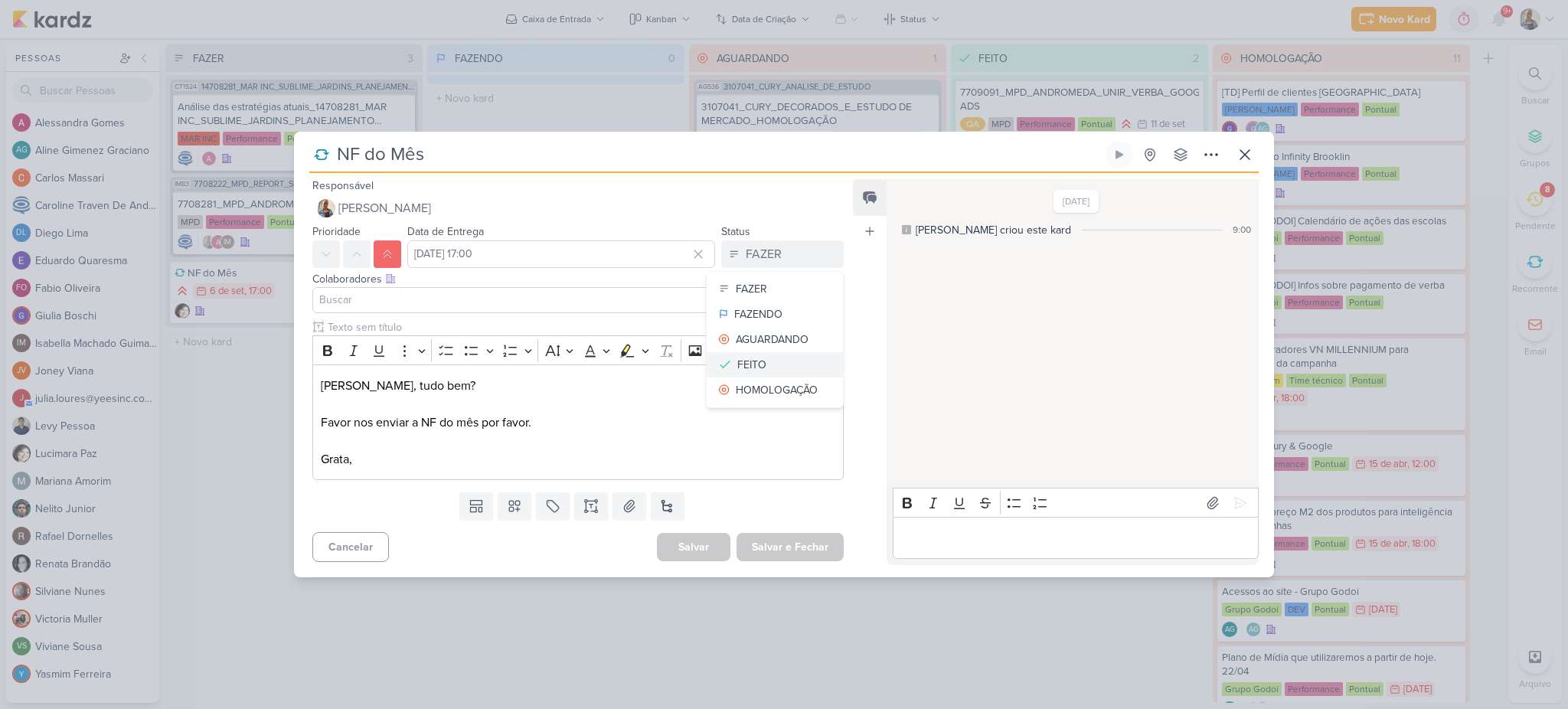
click at [762, 364] on button "FEITO" at bounding box center [774, 364] width 136 height 26
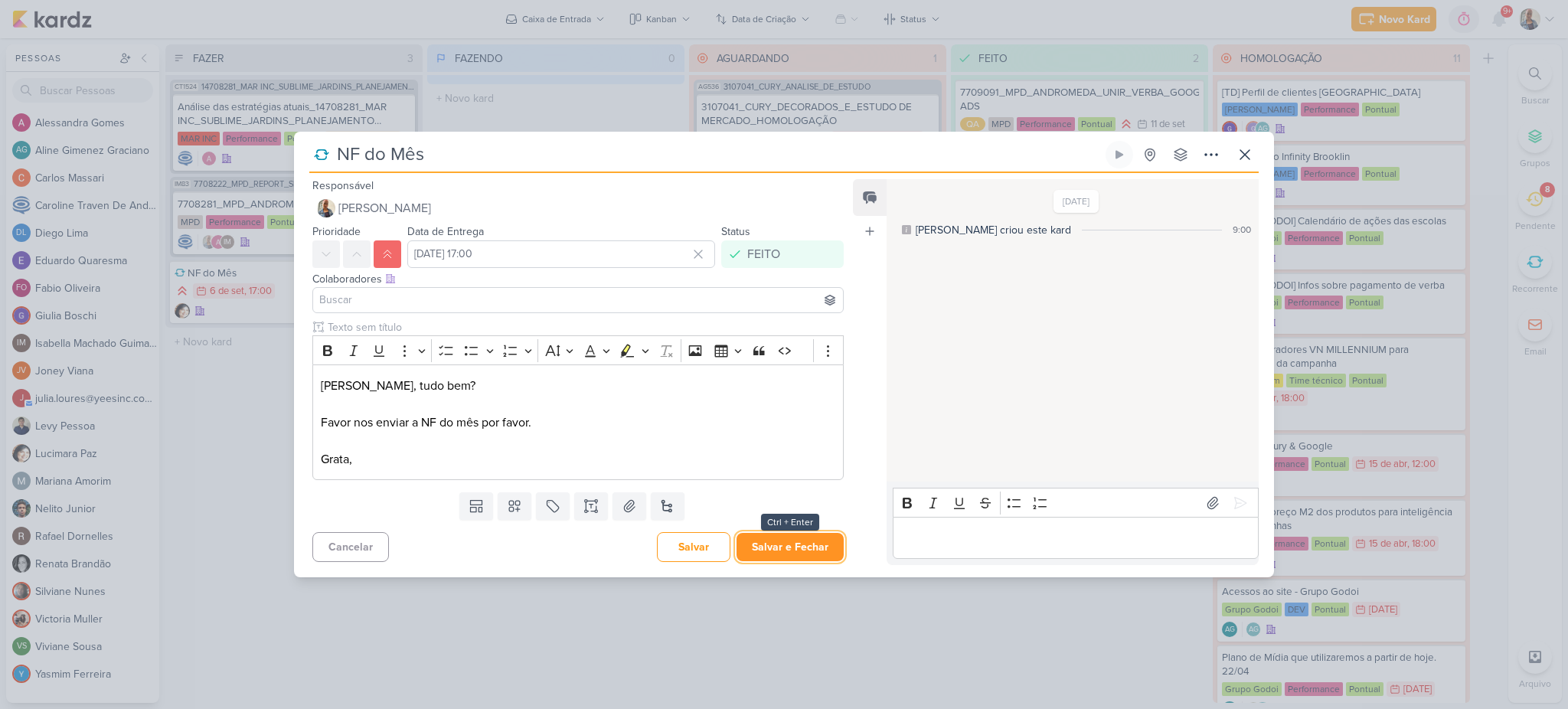
click at [810, 545] on button "Salvar e Fechar" at bounding box center [790, 547] width 108 height 29
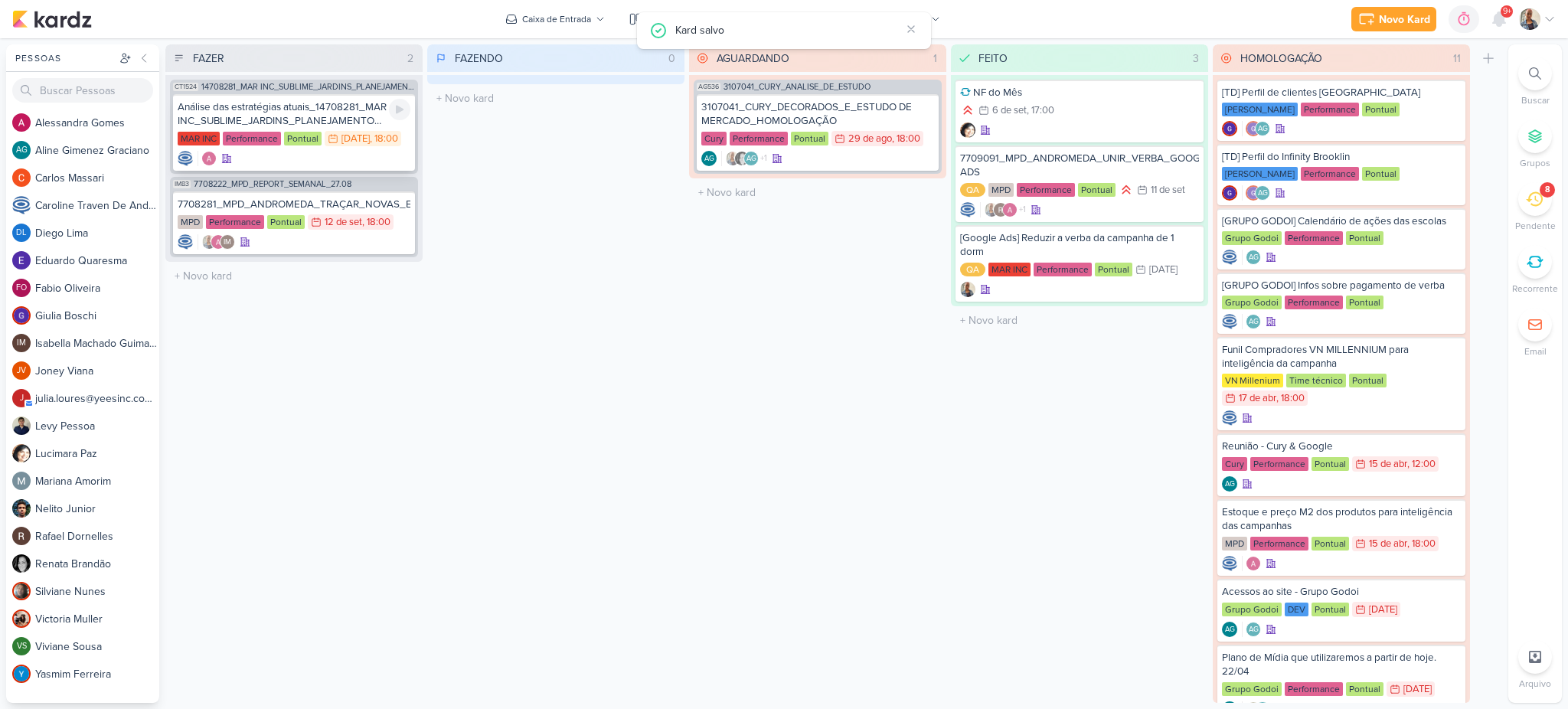
click at [247, 109] on div "Análise das estratégias atuais_14708281_MAR INC_SUBLIME_JARDINS_PLANEJAMENTO ES…" at bounding box center [294, 113] width 233 height 28
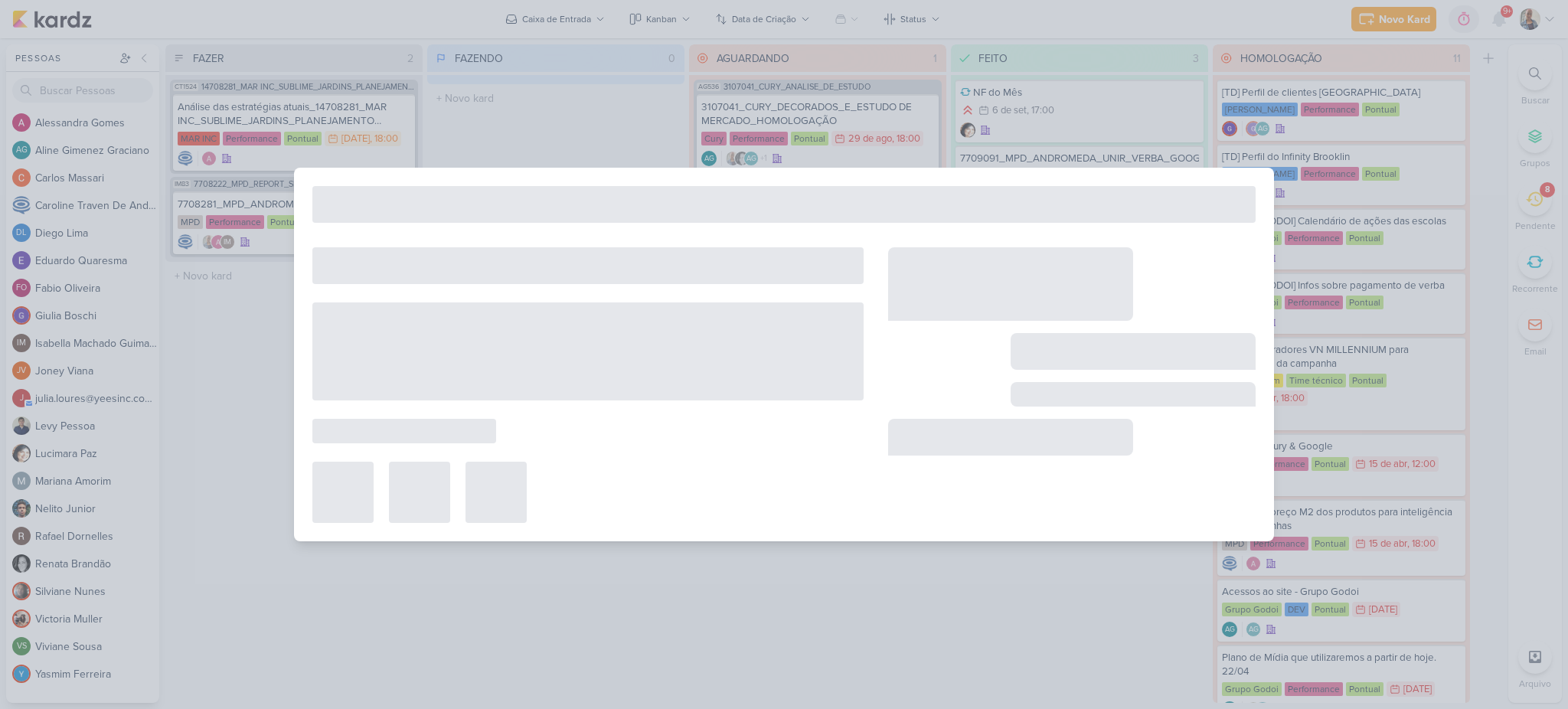
type input "Análise das estratégias atuais_14708281_MAR INC_SUBLIME_JARDINS_PLANEJAMENTO ES…"
type input "15 de setembro de 2025 às 18:00"
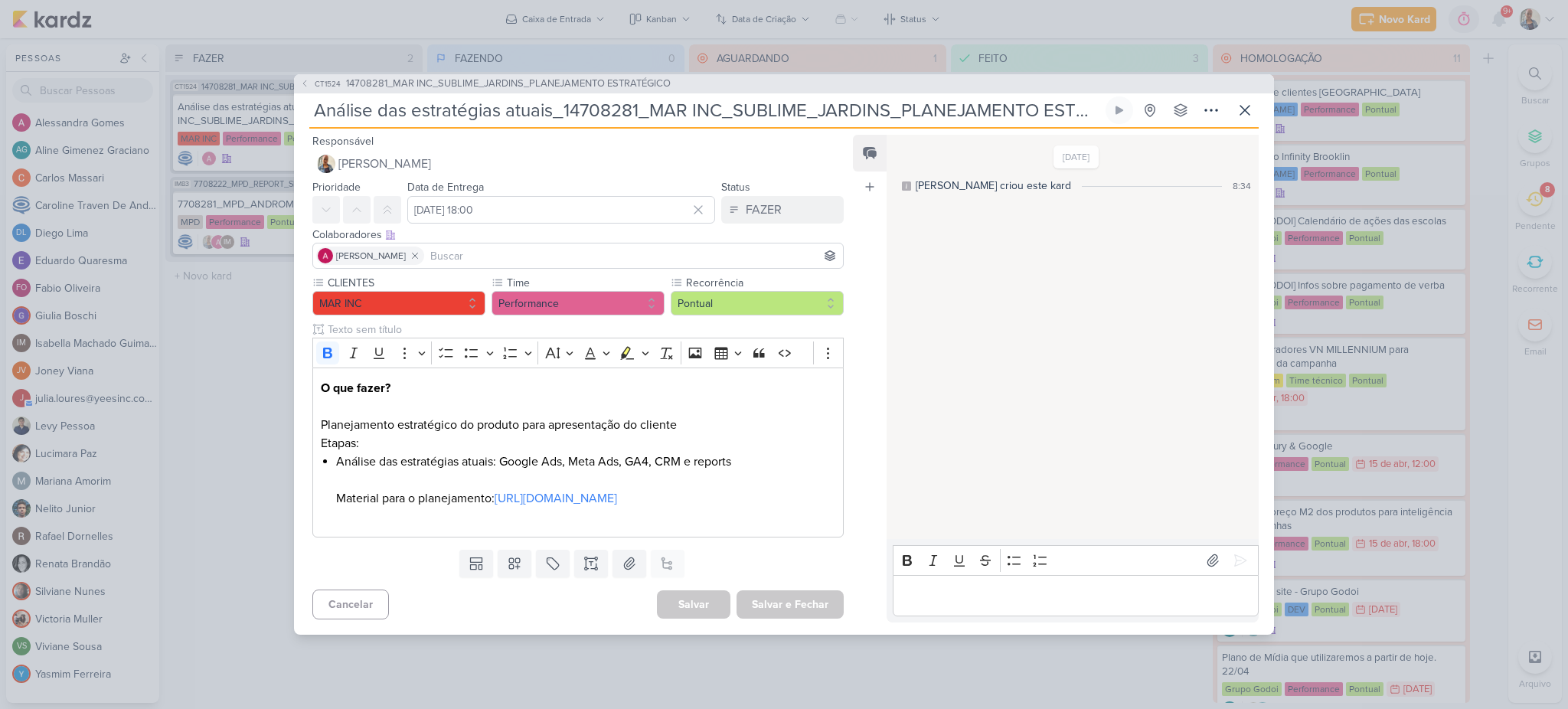
click at [222, 334] on div "CT1524 14708281_MAR INC_SUBLIME_JARDINS_PLANEJAMENTO ESTRATÉGICO Análise das es…" at bounding box center [784, 354] width 1568 height 709
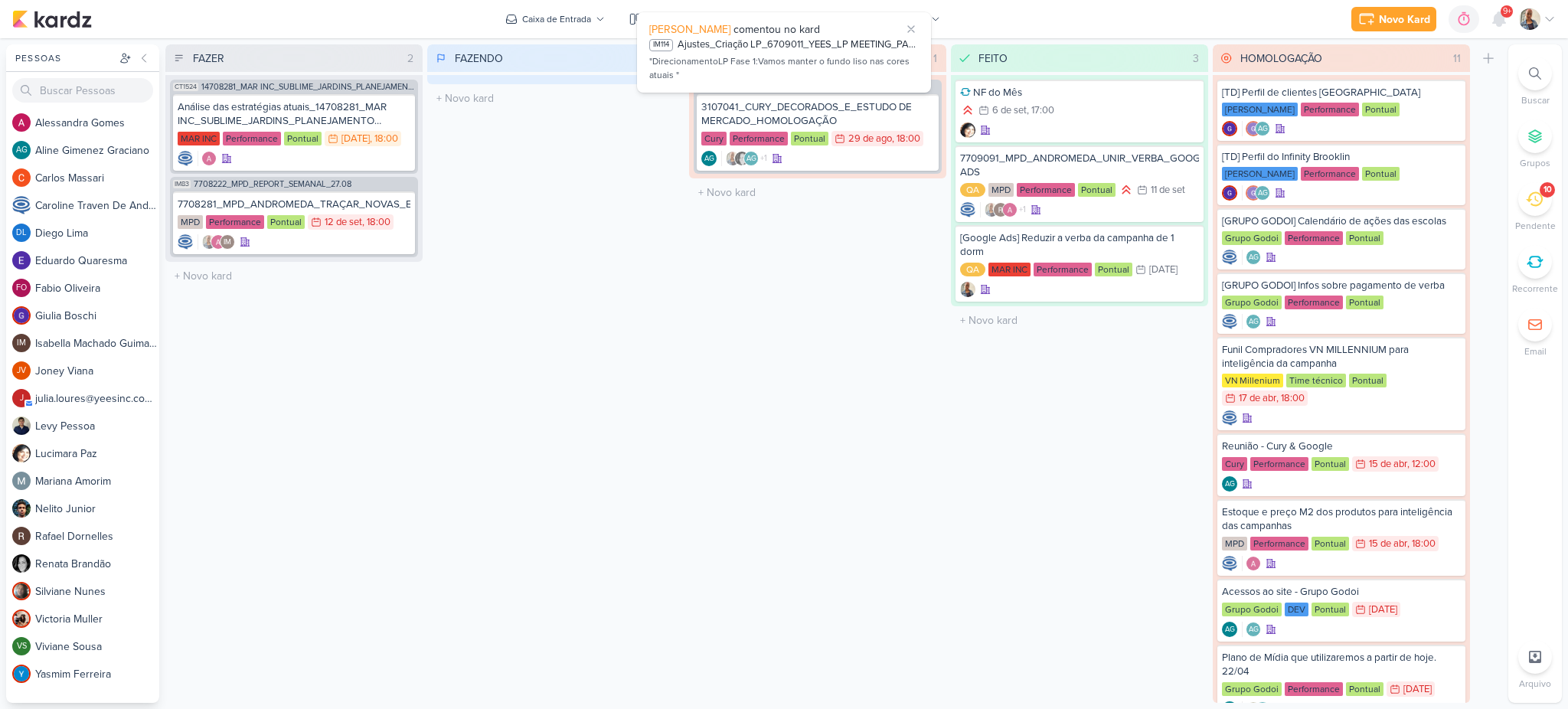
click at [1545, 209] on div "10" at bounding box center [1535, 199] width 33 height 33
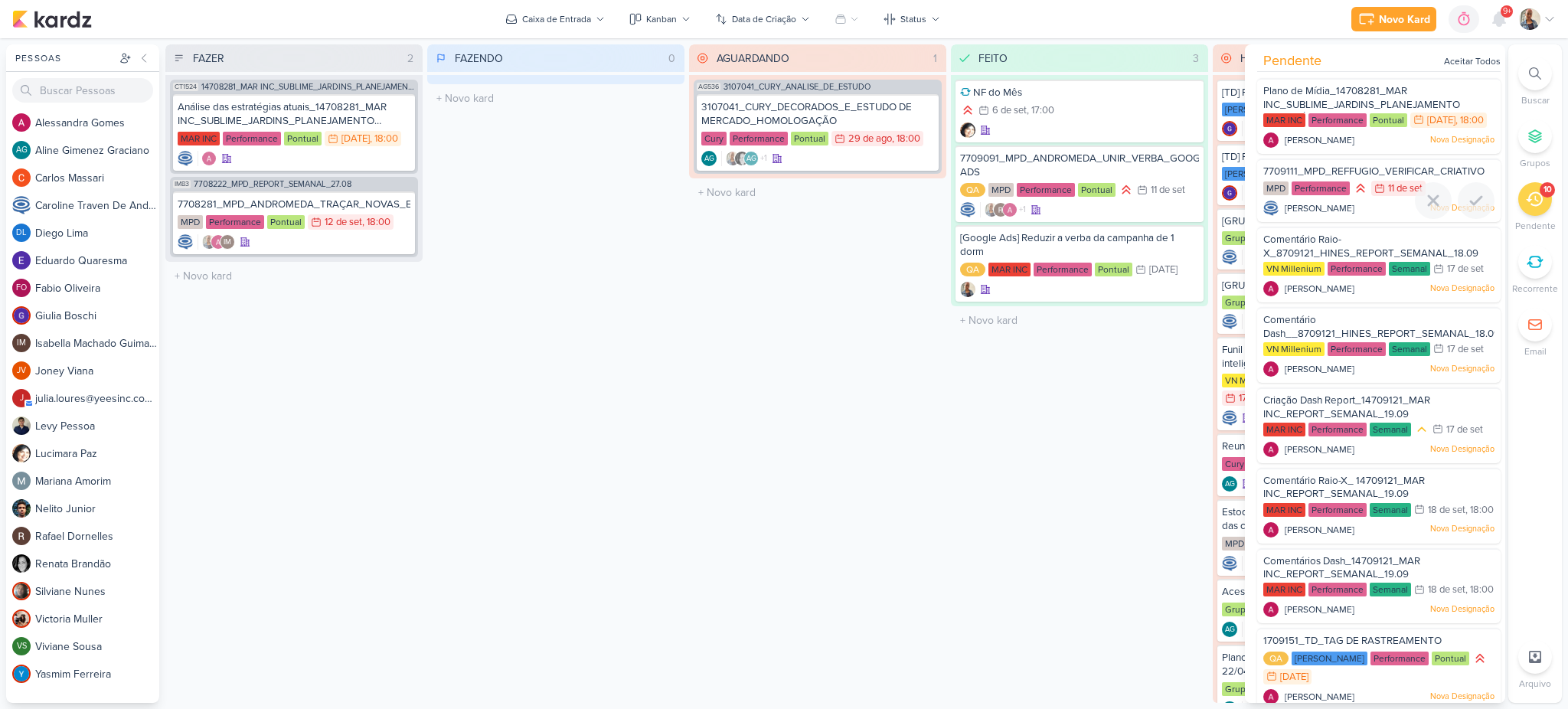
click at [1374, 178] on span "7709111_MPD_REFFUGIO_VERIFICAR_CRIATIVO" at bounding box center [1374, 171] width 222 height 12
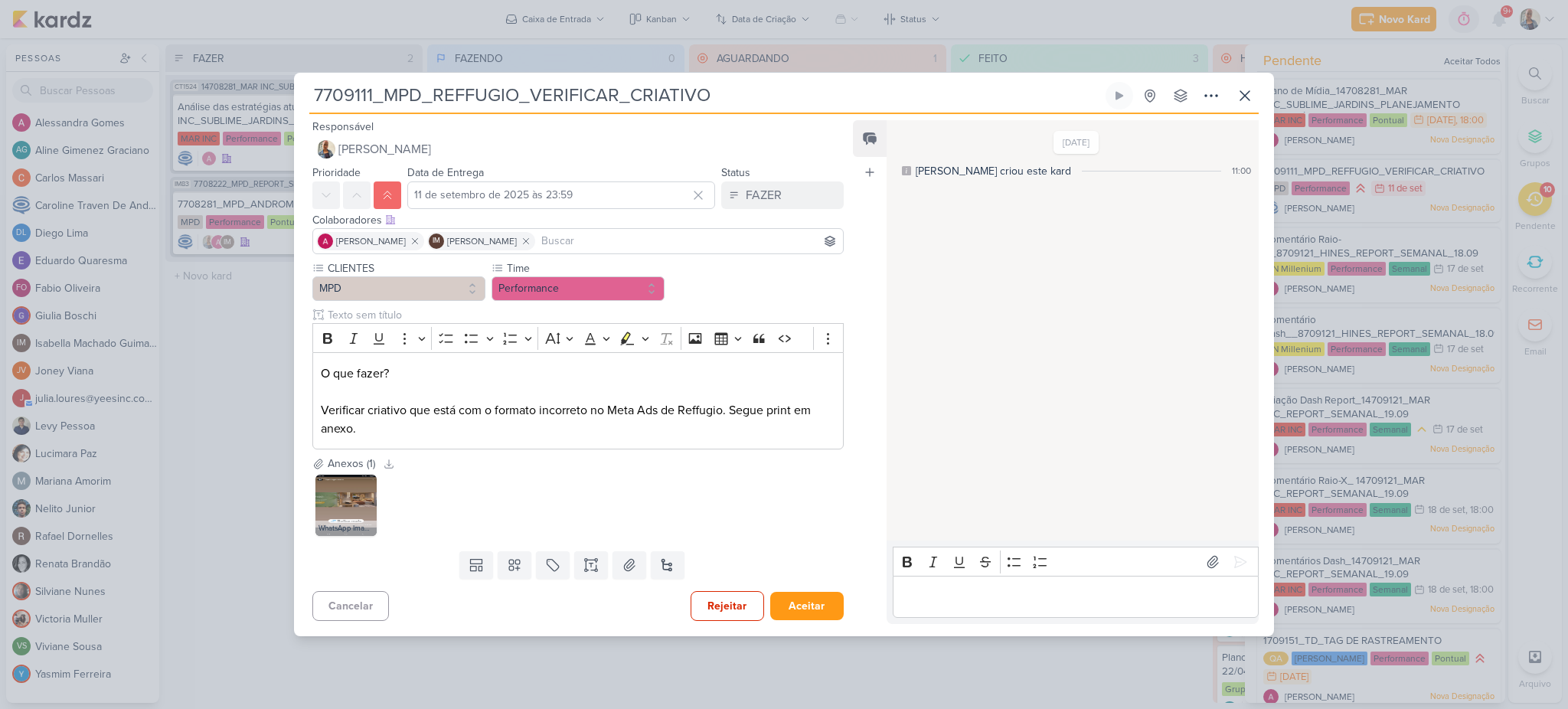
drag, startPoint x: 1152, startPoint y: 197, endPoint x: 430, endPoint y: 484, distance: 777.0
drag, startPoint x: 430, startPoint y: 484, endPoint x: 386, endPoint y: 500, distance: 46.8
click at [386, 500] on div "WhatsApp Image 2025-09-11 at 10.22.37.jpeg" at bounding box center [578, 505] width 532 height 68
click at [357, 498] on img at bounding box center [346, 505] width 61 height 61
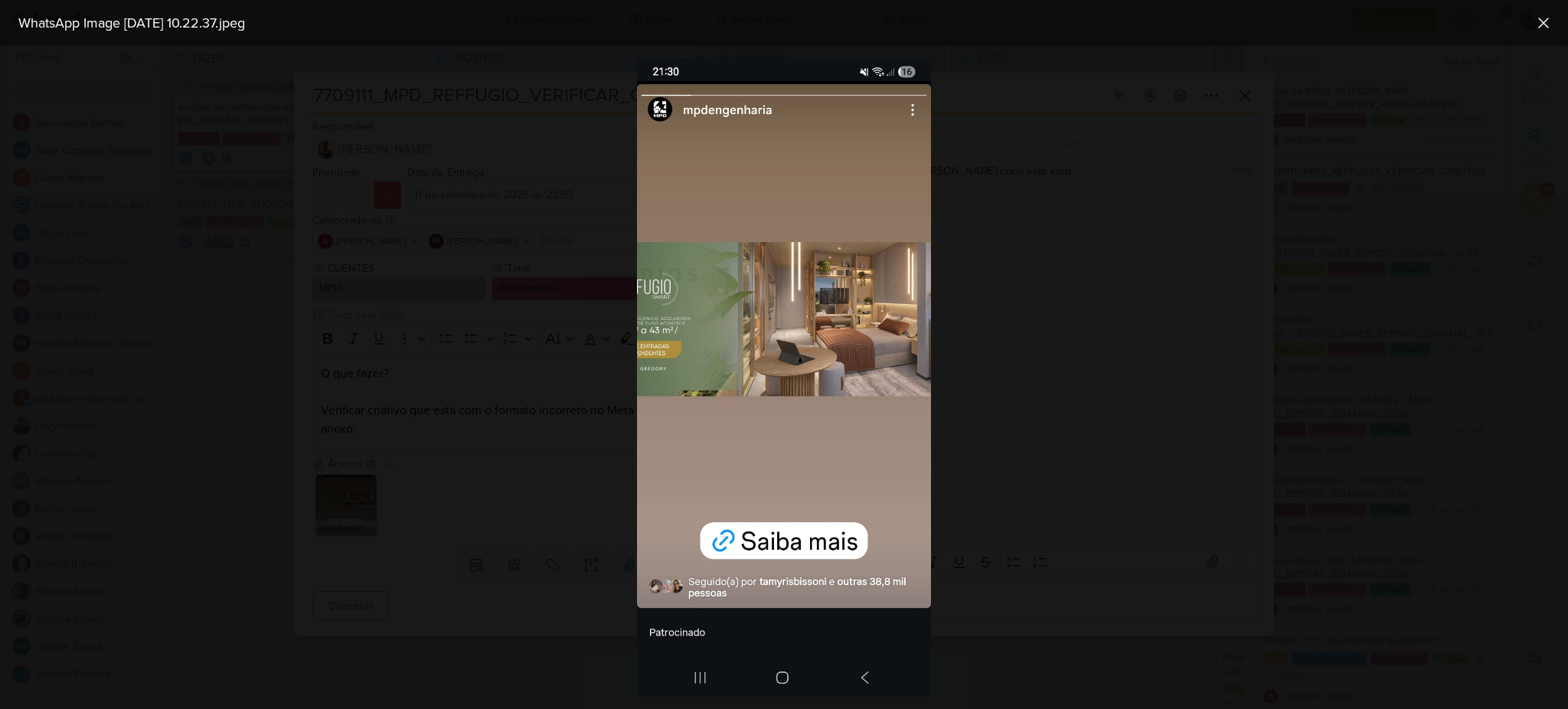
click at [500, 449] on div at bounding box center [784, 377] width 1568 height 663
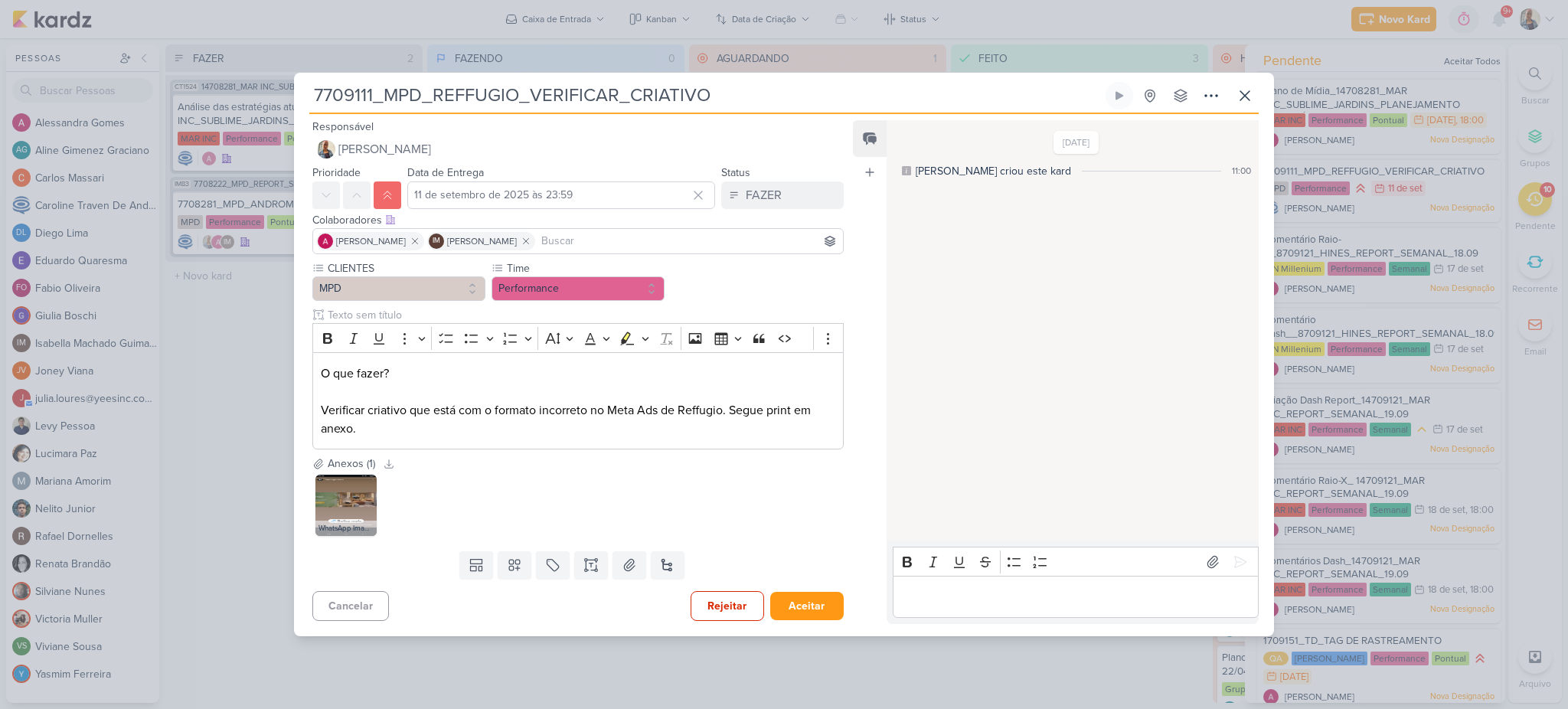
click at [963, 605] on p "Editor editing area: main" at bounding box center [1076, 597] width 350 height 18
